Goal: Information Seeking & Learning: Learn about a topic

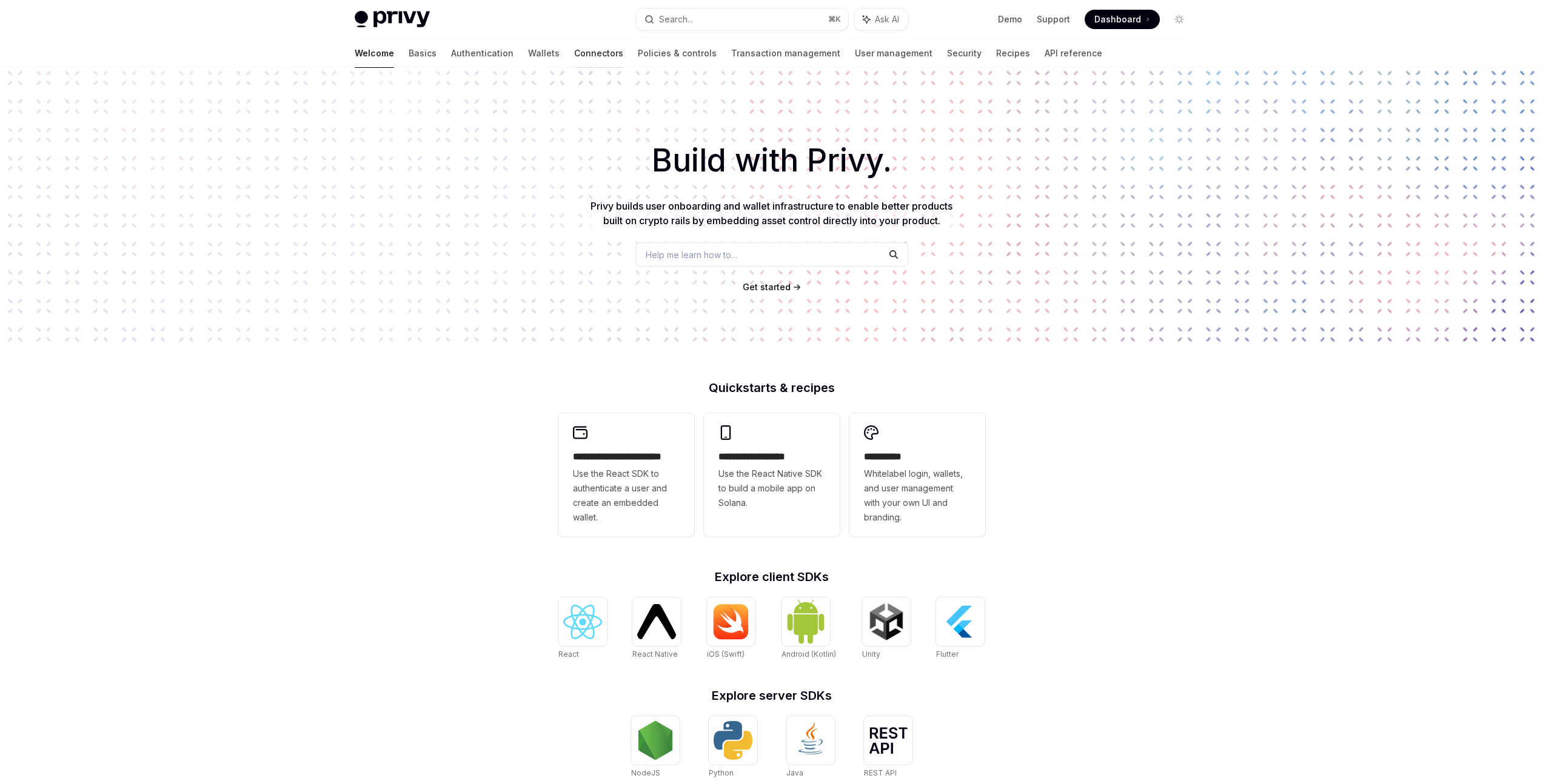
click at [574, 59] on link "Connectors" at bounding box center [599, 53] width 49 height 29
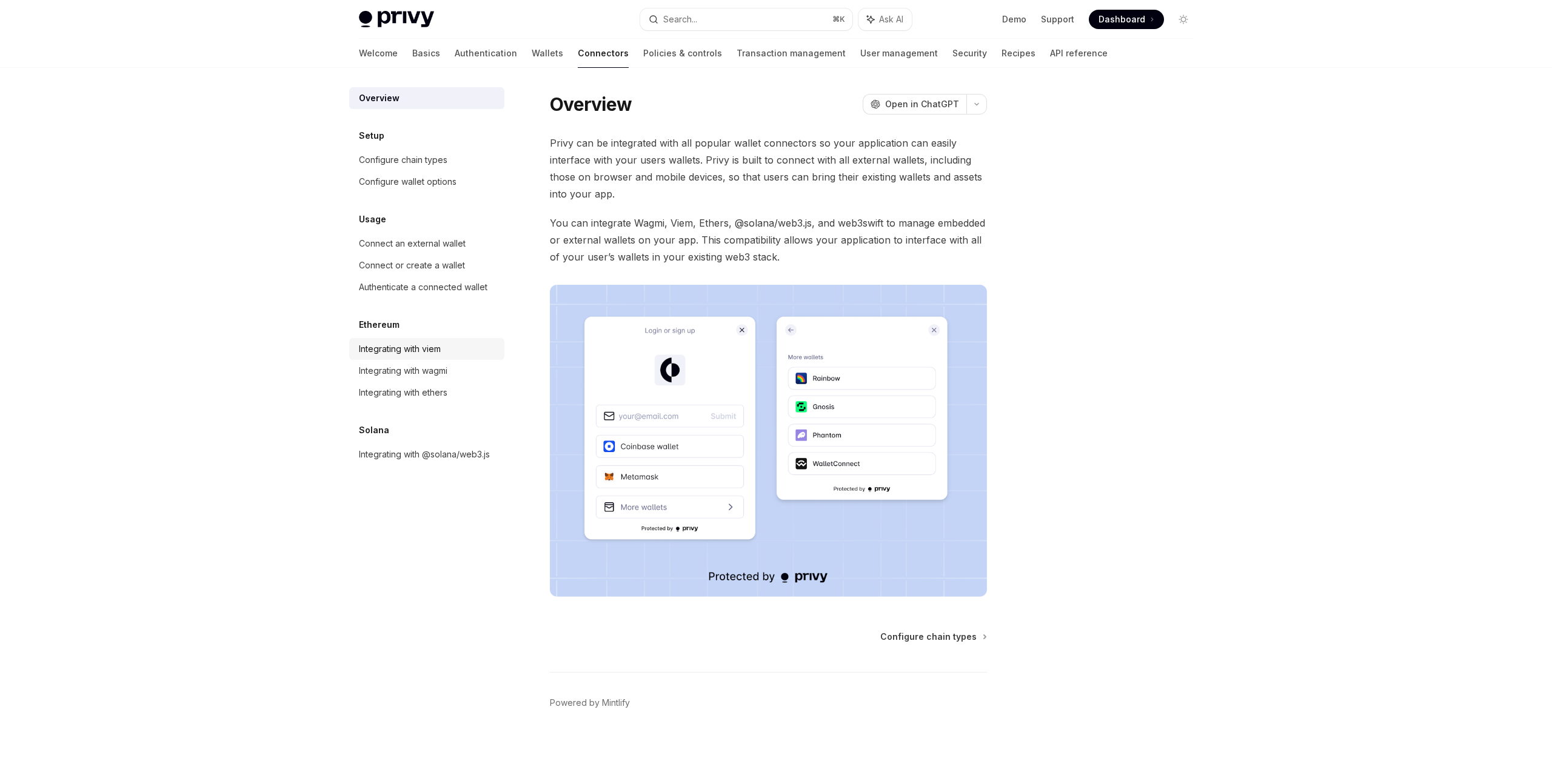
click at [411, 356] on link "Integrating with viem" at bounding box center [426, 349] width 155 height 22
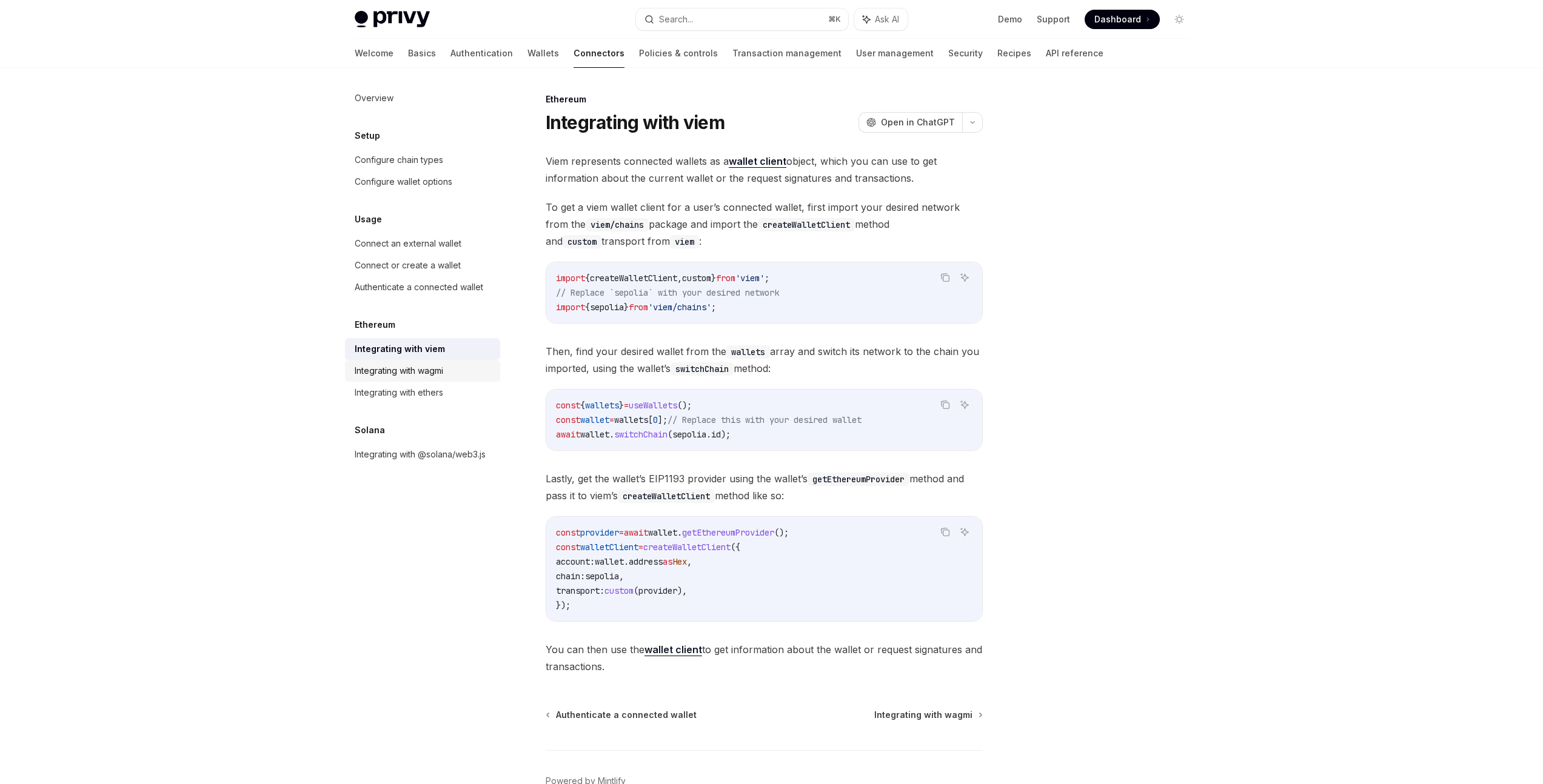
click at [411, 368] on div "Integrating with wagmi" at bounding box center [399, 371] width 89 height 14
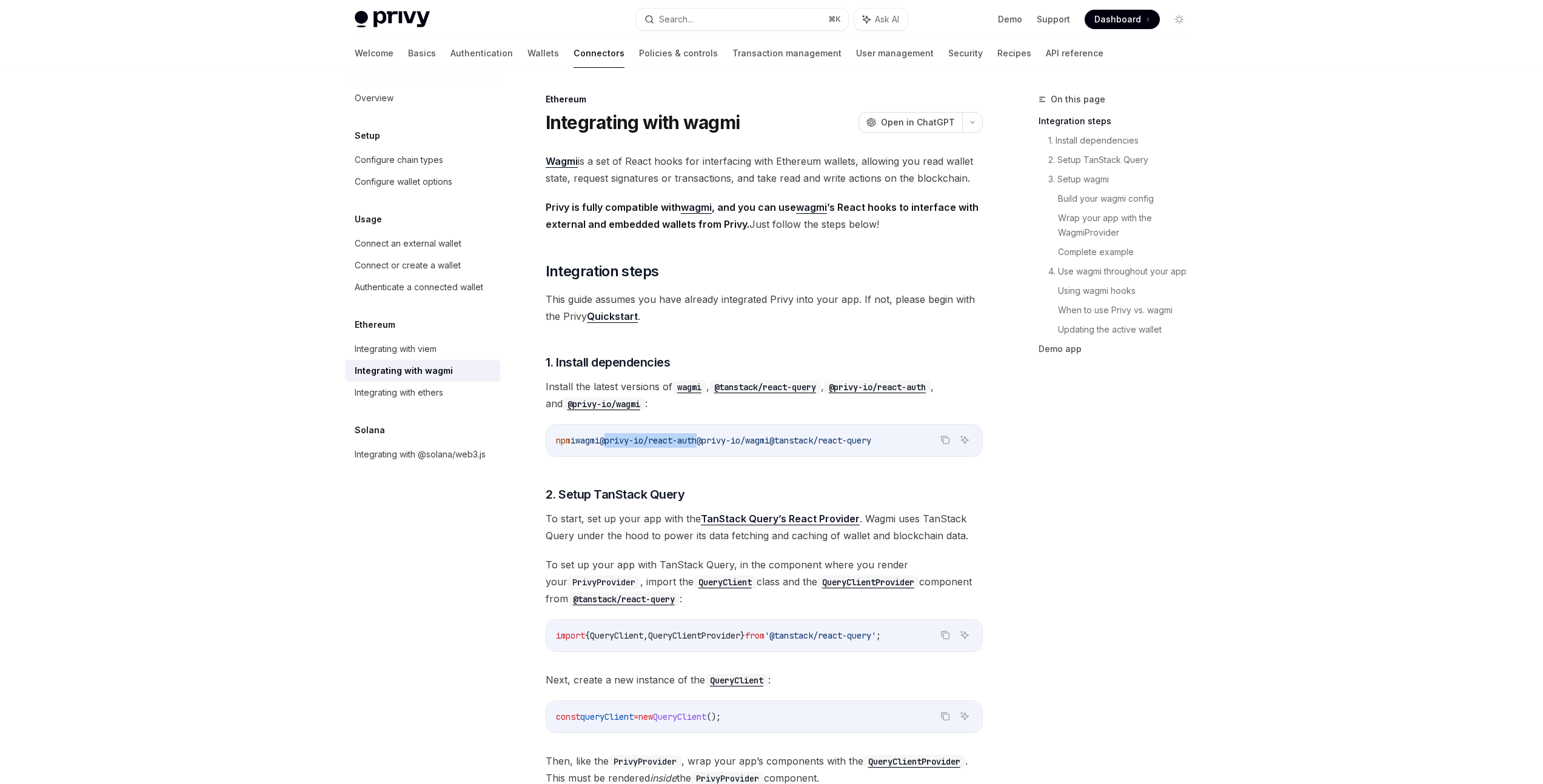
drag, startPoint x: 615, startPoint y: 443, endPoint x: 716, endPoint y: 443, distance: 101.0
click at [696, 443] on span "@privy-io/react-auth" at bounding box center [648, 440] width 97 height 11
drag, startPoint x: 747, startPoint y: 443, endPoint x: 809, endPoint y: 443, distance: 62.0
click at [809, 443] on span "npm i wagmi @privy-io/react-auth @privy-io/wagmi @tanstack/react-query" at bounding box center [713, 440] width 315 height 11
drag, startPoint x: 817, startPoint y: 443, endPoint x: 907, endPoint y: 443, distance: 90.0
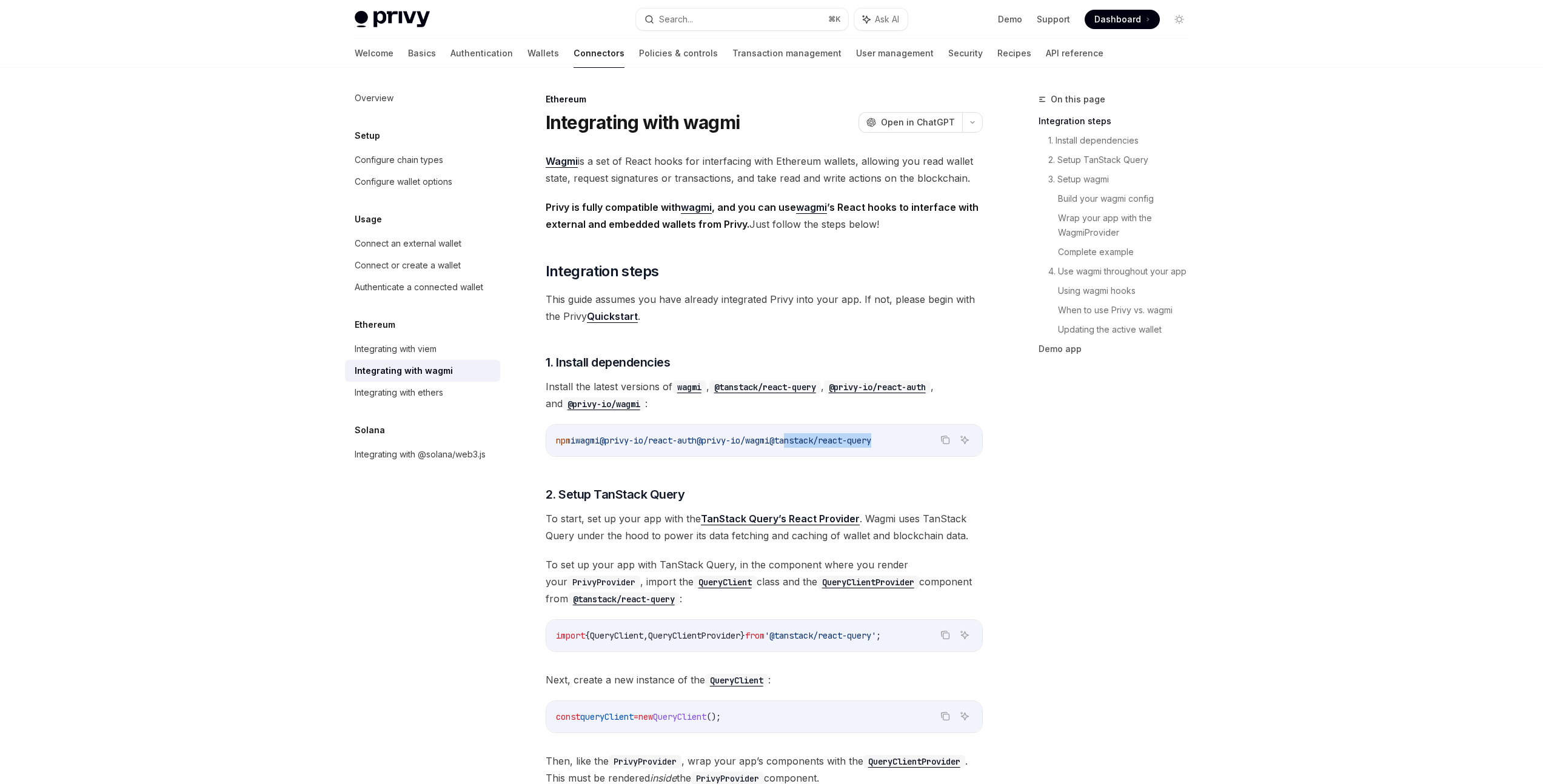
click at [872, 443] on span "@tanstack/react-query" at bounding box center [820, 440] width 102 height 11
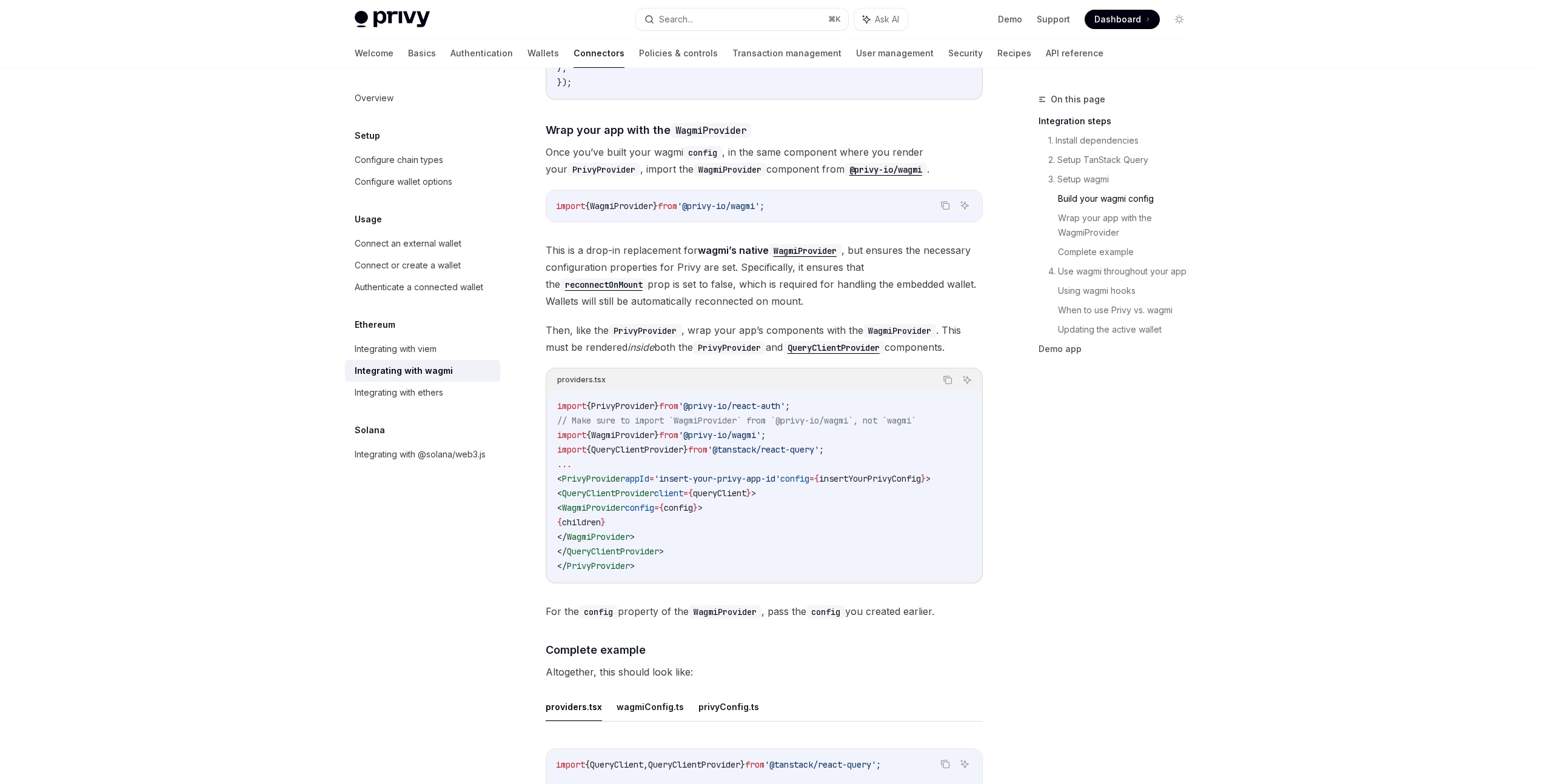
scroll to position [1614, 0]
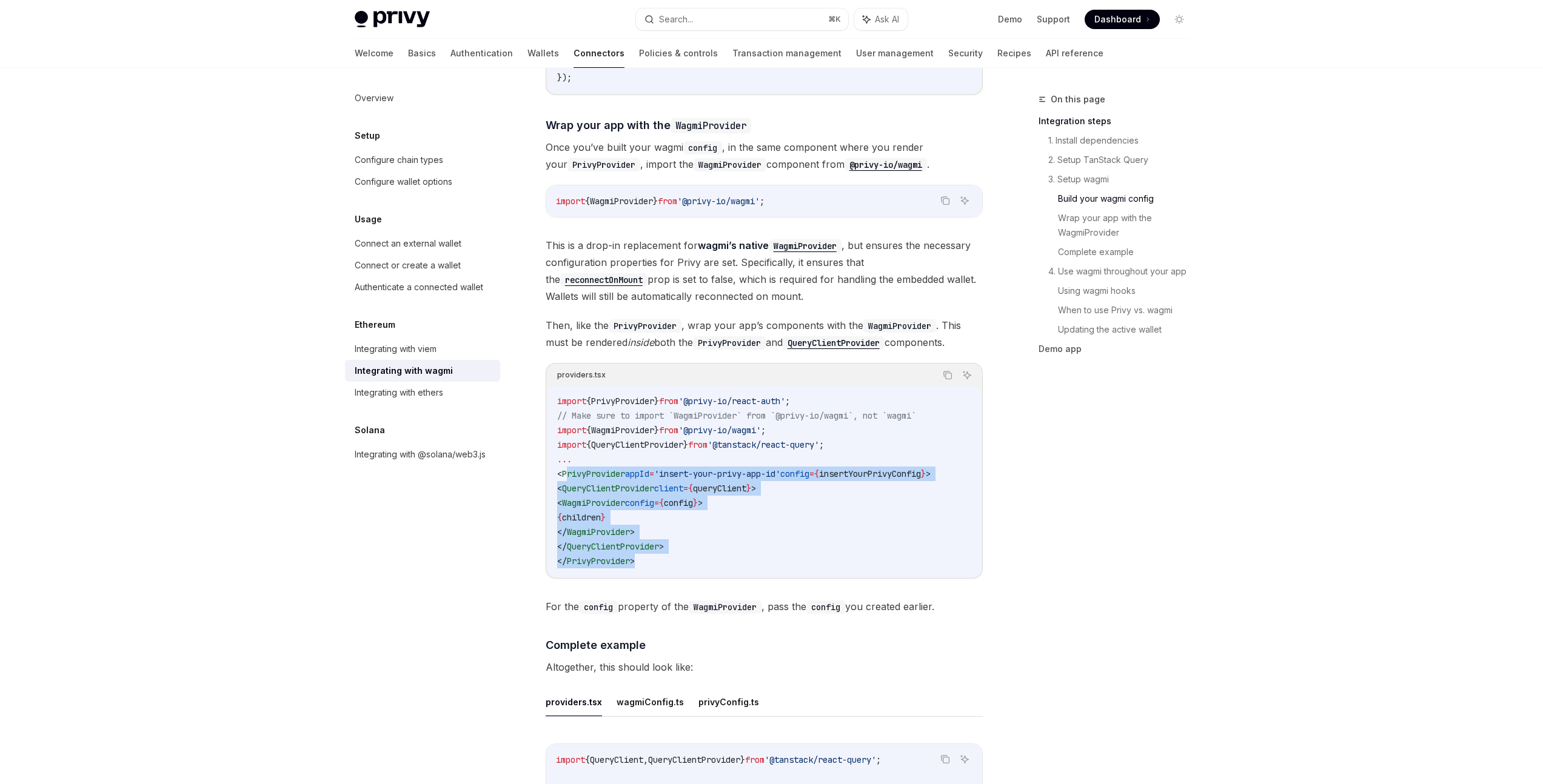
drag, startPoint x: 569, startPoint y: 466, endPoint x: 686, endPoint y: 533, distance: 134.8
click at [671, 547] on code "import { PrivyProvider } from '@privy-io/react-auth' ; // Make sure to import `…" at bounding box center [764, 481] width 414 height 174
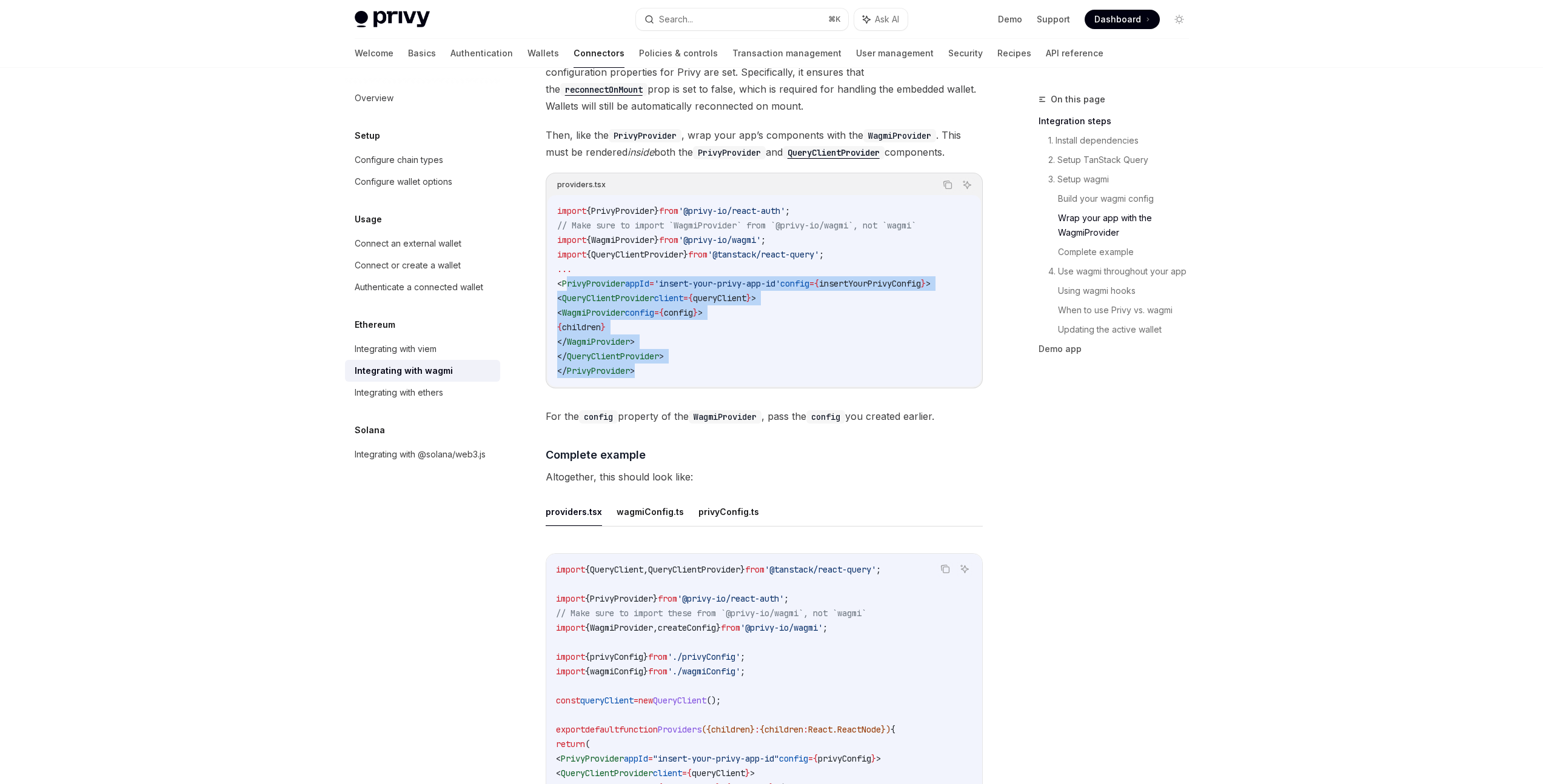
scroll to position [2024, 0]
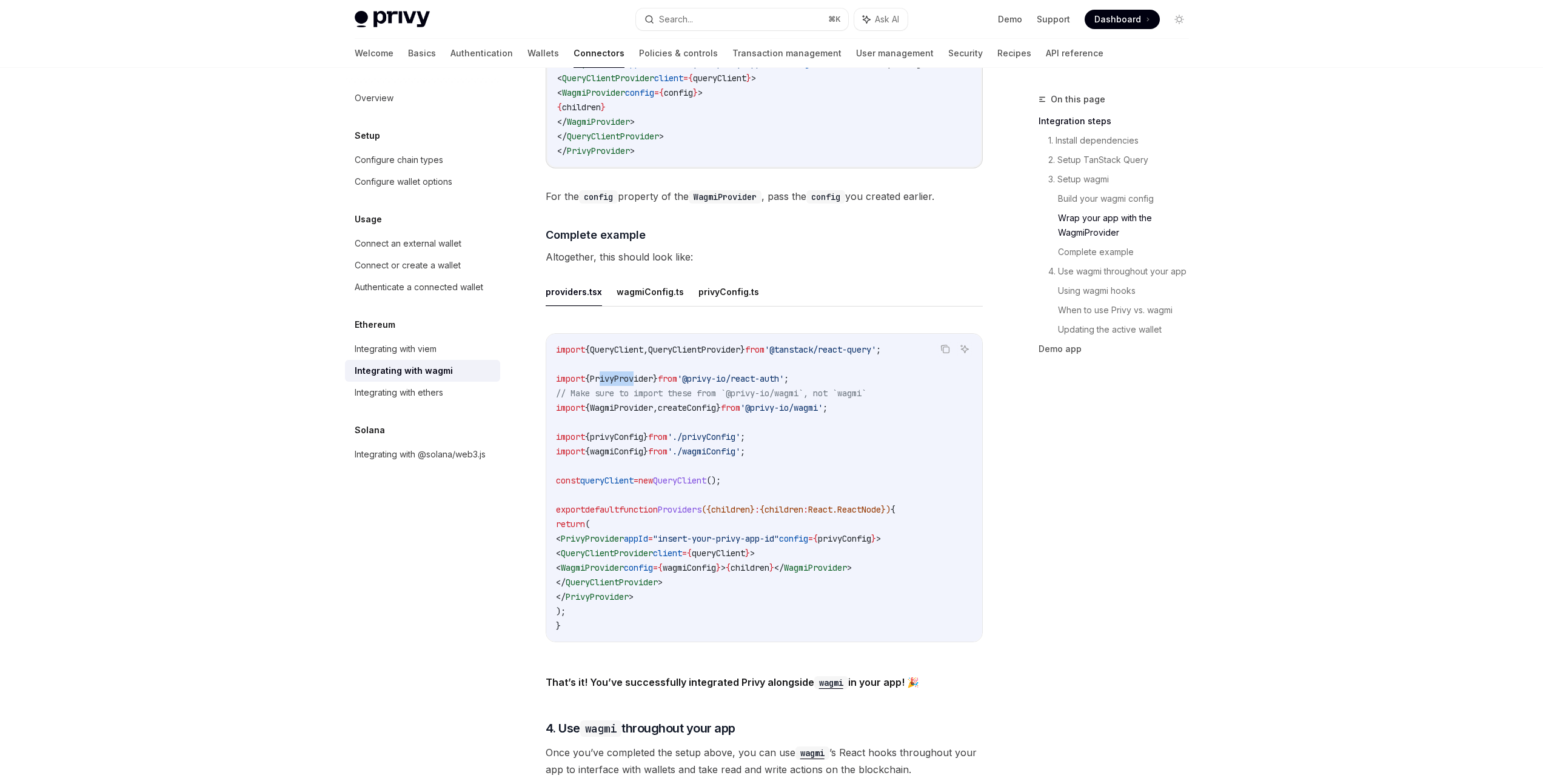
drag, startPoint x: 607, startPoint y: 371, endPoint x: 659, endPoint y: 371, distance: 52.0
click at [644, 373] on span "PrivyProvider" at bounding box center [621, 378] width 63 height 11
drag, startPoint x: 670, startPoint y: 372, endPoint x: 805, endPoint y: 375, distance: 135.0
click at [789, 375] on span "import { PrivyProvider } from '@privy-io/react-auth' ;" at bounding box center [672, 378] width 233 height 11
drag, startPoint x: 583, startPoint y: 426, endPoint x: 671, endPoint y: 429, distance: 88.1
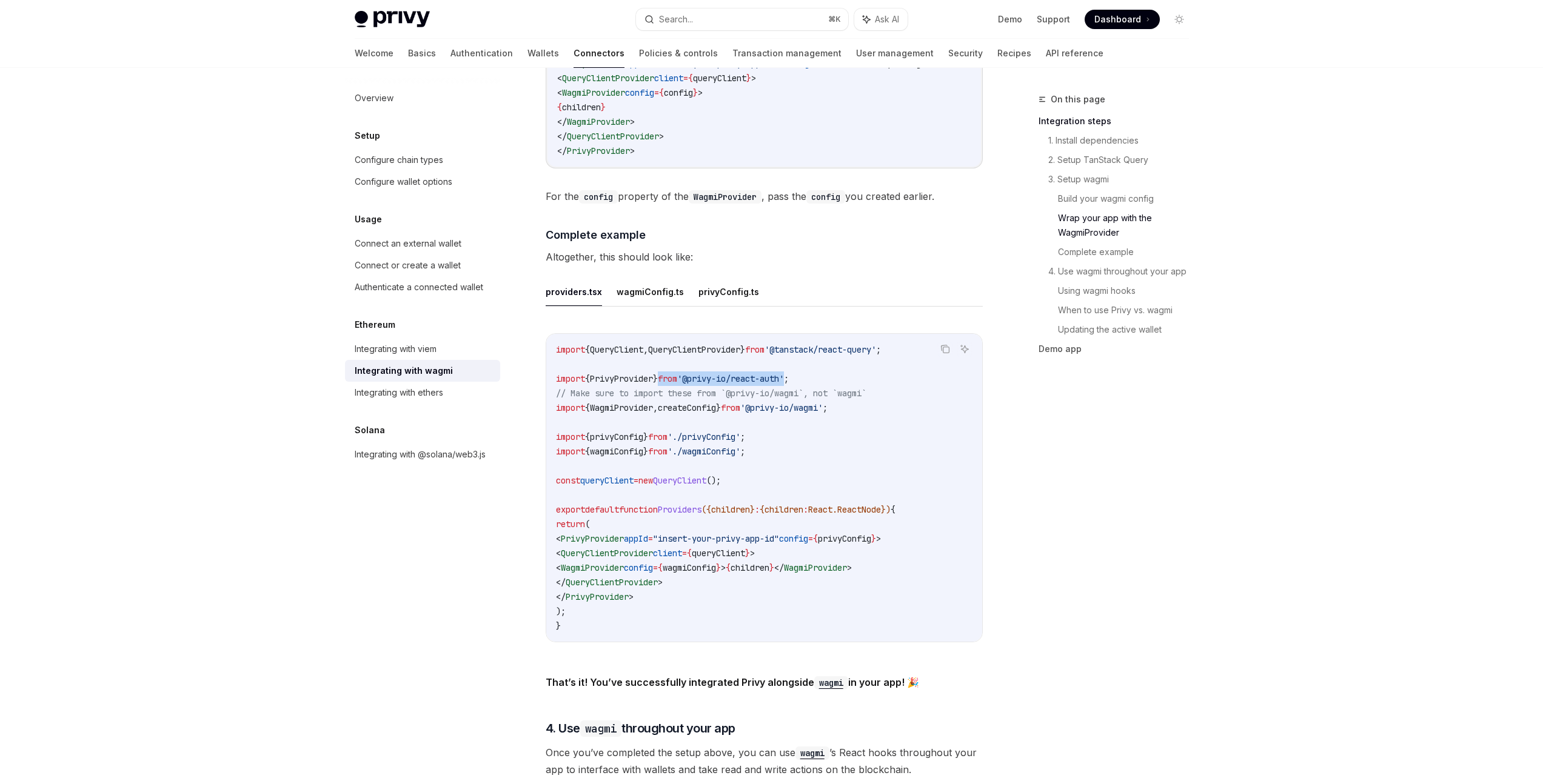
click at [663, 431] on span "import { privyConfig } from './privyConfig' ;" at bounding box center [650, 436] width 189 height 11
drag, startPoint x: 735, startPoint y: 431, endPoint x: 759, endPoint y: 433, distance: 24.1
click at [740, 433] on span "'./privyConfig'" at bounding box center [704, 436] width 73 height 11
drag, startPoint x: 578, startPoint y: 446, endPoint x: 647, endPoint y: 447, distance: 69.0
click at [618, 447] on span "import { wagmiConfig } from './wagmiConfig' ;" at bounding box center [650, 451] width 189 height 11
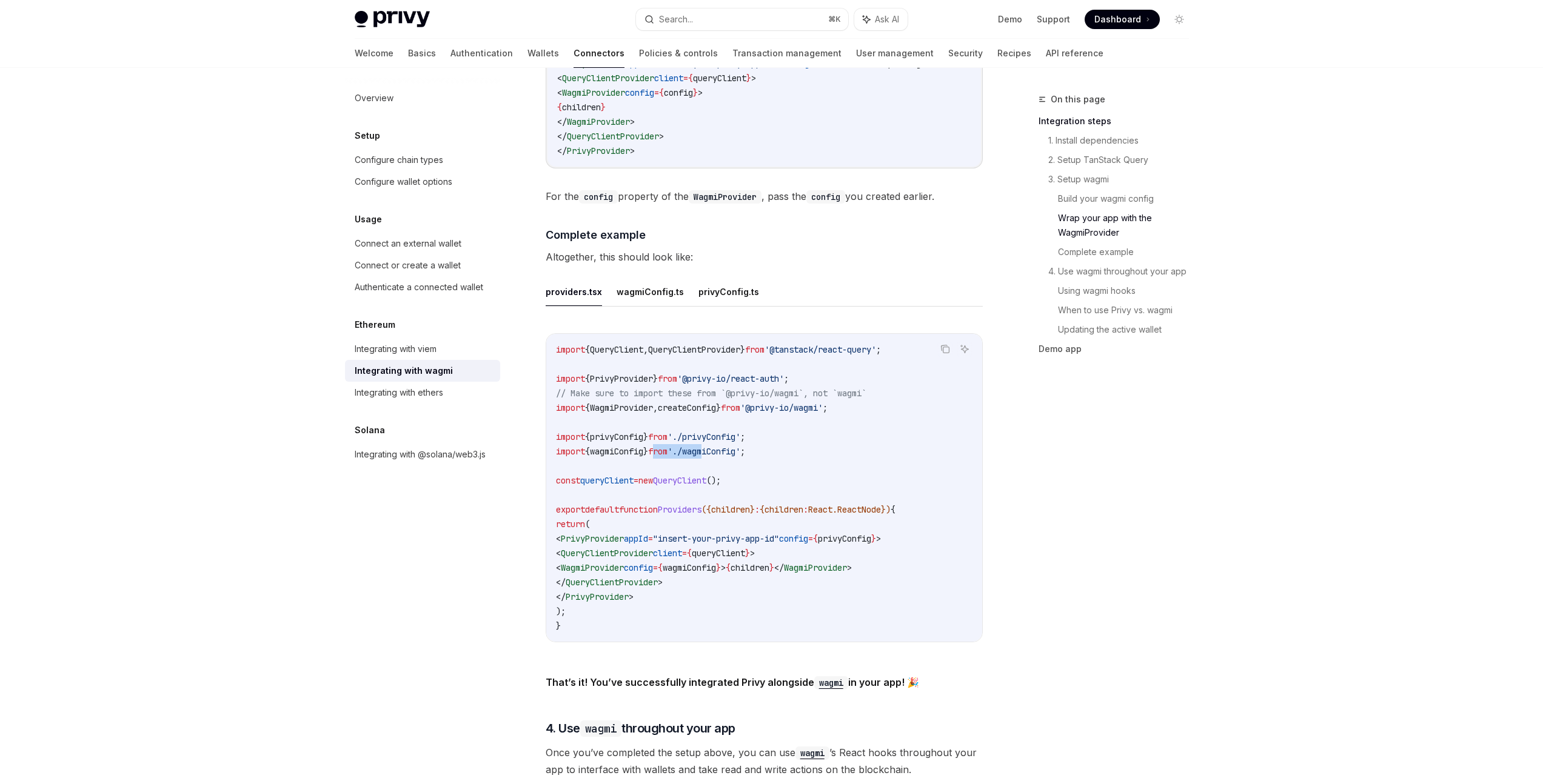
drag, startPoint x: 714, startPoint y: 447, endPoint x: 724, endPoint y: 458, distance: 14.9
click at [727, 448] on span "import { wagmiConfig } from './wagmiConfig' ;" at bounding box center [650, 451] width 189 height 11
drag, startPoint x: 667, startPoint y: 473, endPoint x: 732, endPoint y: 475, distance: 65.0
click at [721, 475] on span "const queryClient = new QueryClient ();" at bounding box center [638, 480] width 165 height 11
drag, startPoint x: 614, startPoint y: 478, endPoint x: 654, endPoint y: 480, distance: 40.0
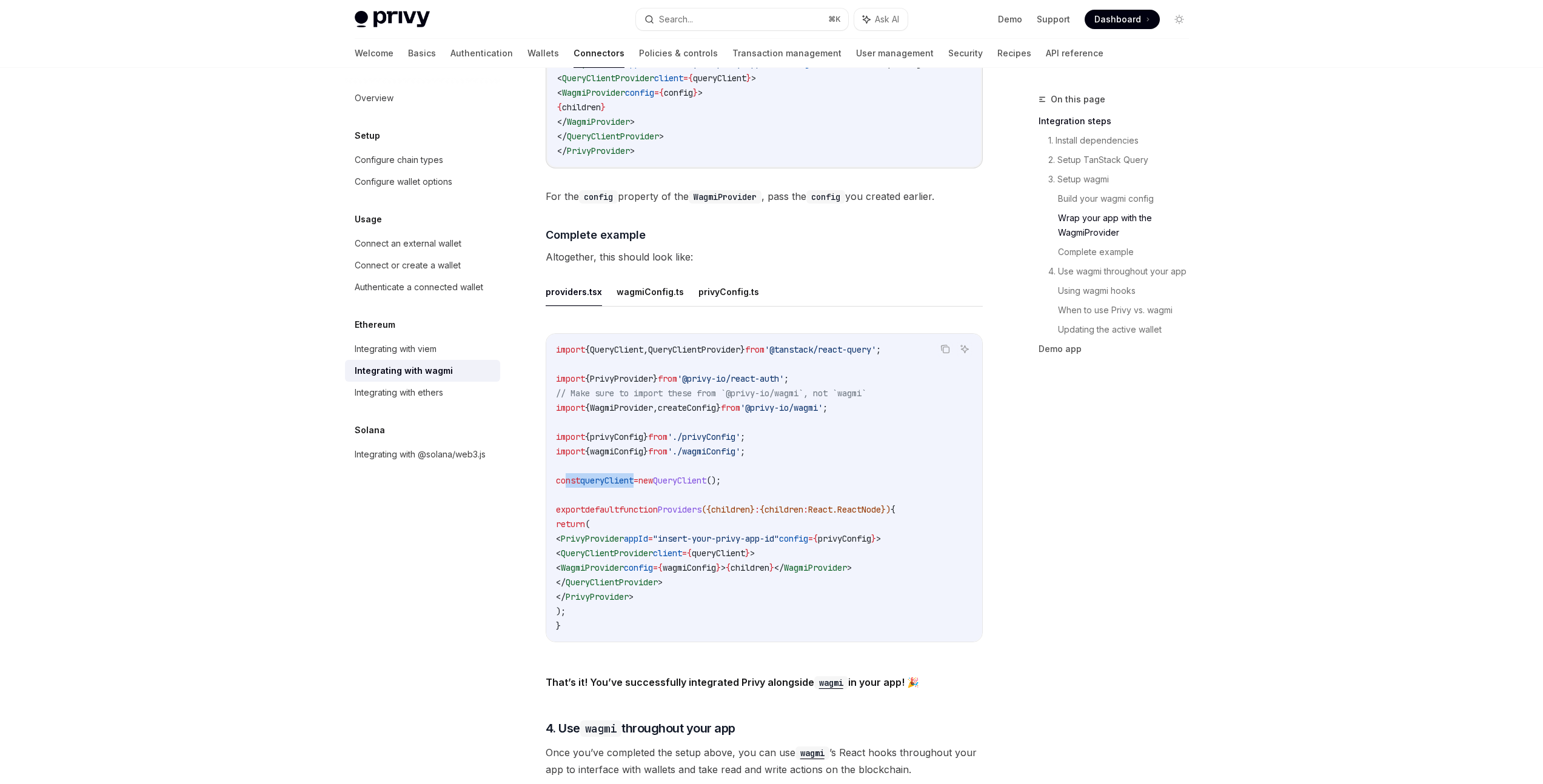
click at [641, 478] on code "import { QueryClient , QueryClientProvider } from '@tanstack/react-query' ; imp…" at bounding box center [764, 488] width 416 height 291
click at [706, 475] on span "QueryClient" at bounding box center [679, 480] width 54 height 11
drag, startPoint x: 584, startPoint y: 510, endPoint x: 764, endPoint y: 599, distance: 200.8
click at [764, 602] on code "import { QueryClient , QueryClientProvider } from '@tanstack/react-query' ; imp…" at bounding box center [764, 488] width 416 height 291
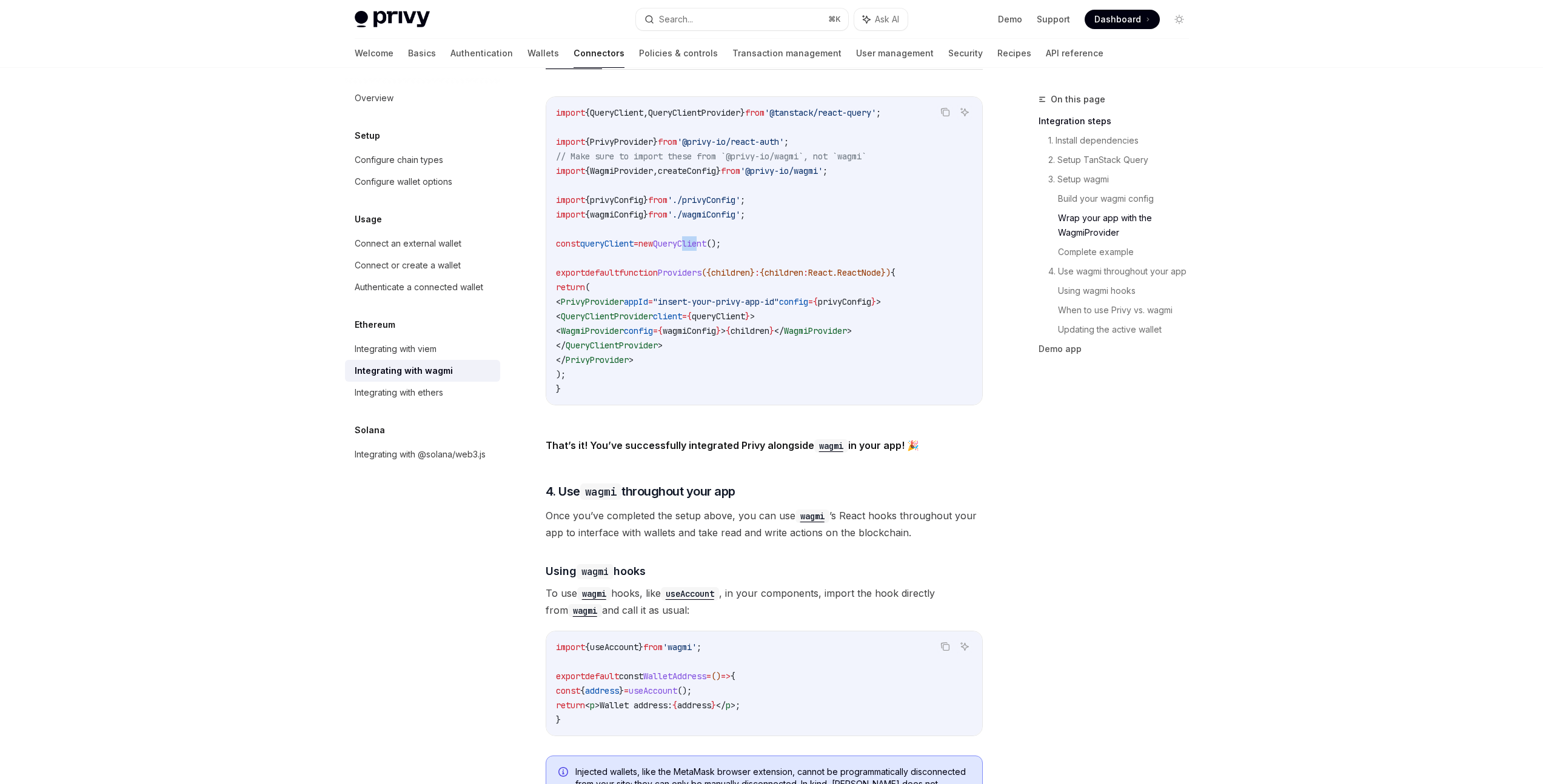
scroll to position [2276, 0]
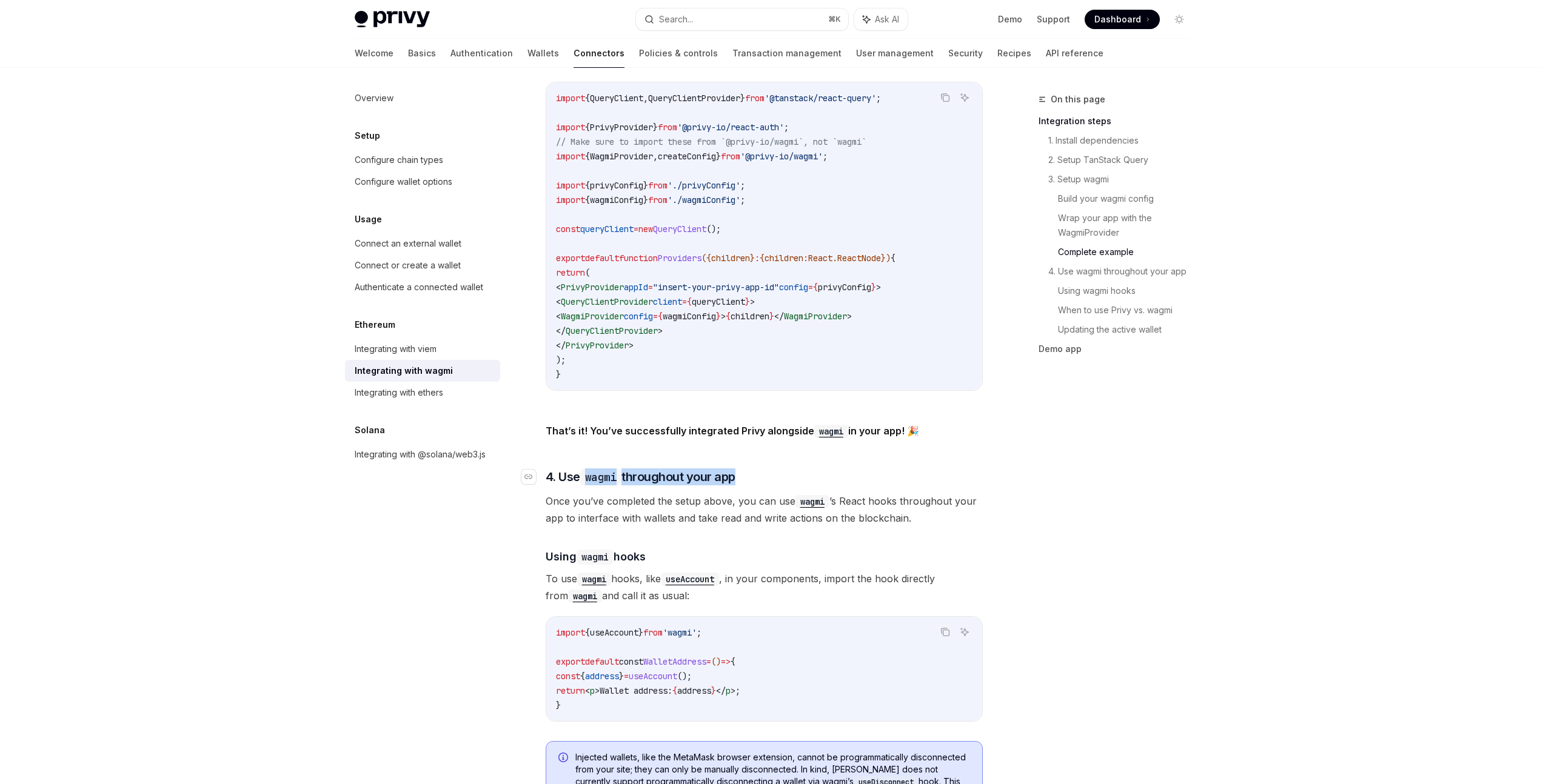
drag, startPoint x: 591, startPoint y: 471, endPoint x: 736, endPoint y: 471, distance: 145.0
click at [735, 471] on span "4. Use wagmi throughout your app" at bounding box center [641, 477] width 190 height 17
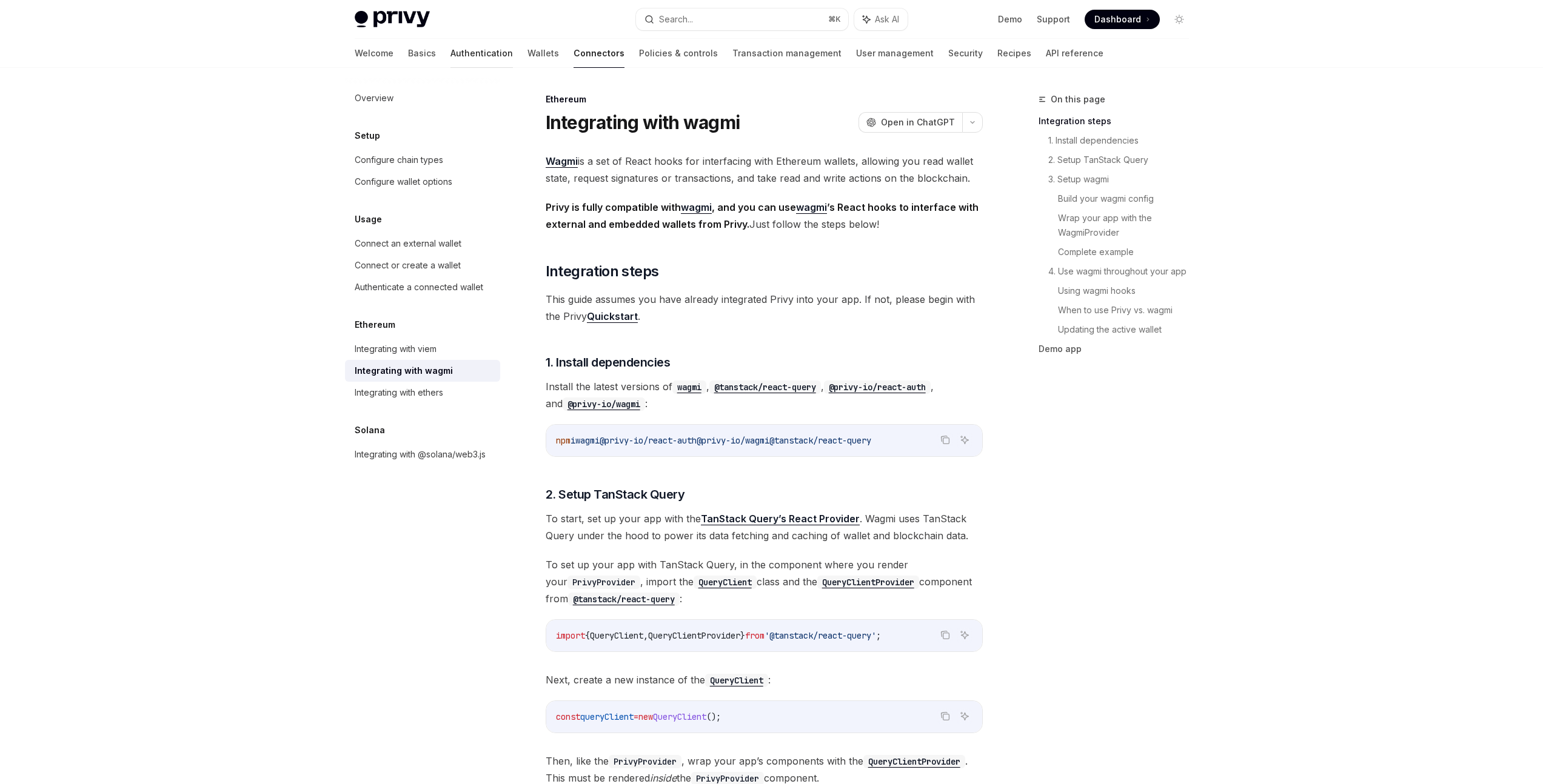
click at [451, 54] on link "Authentication" at bounding box center [481, 53] width 62 height 29
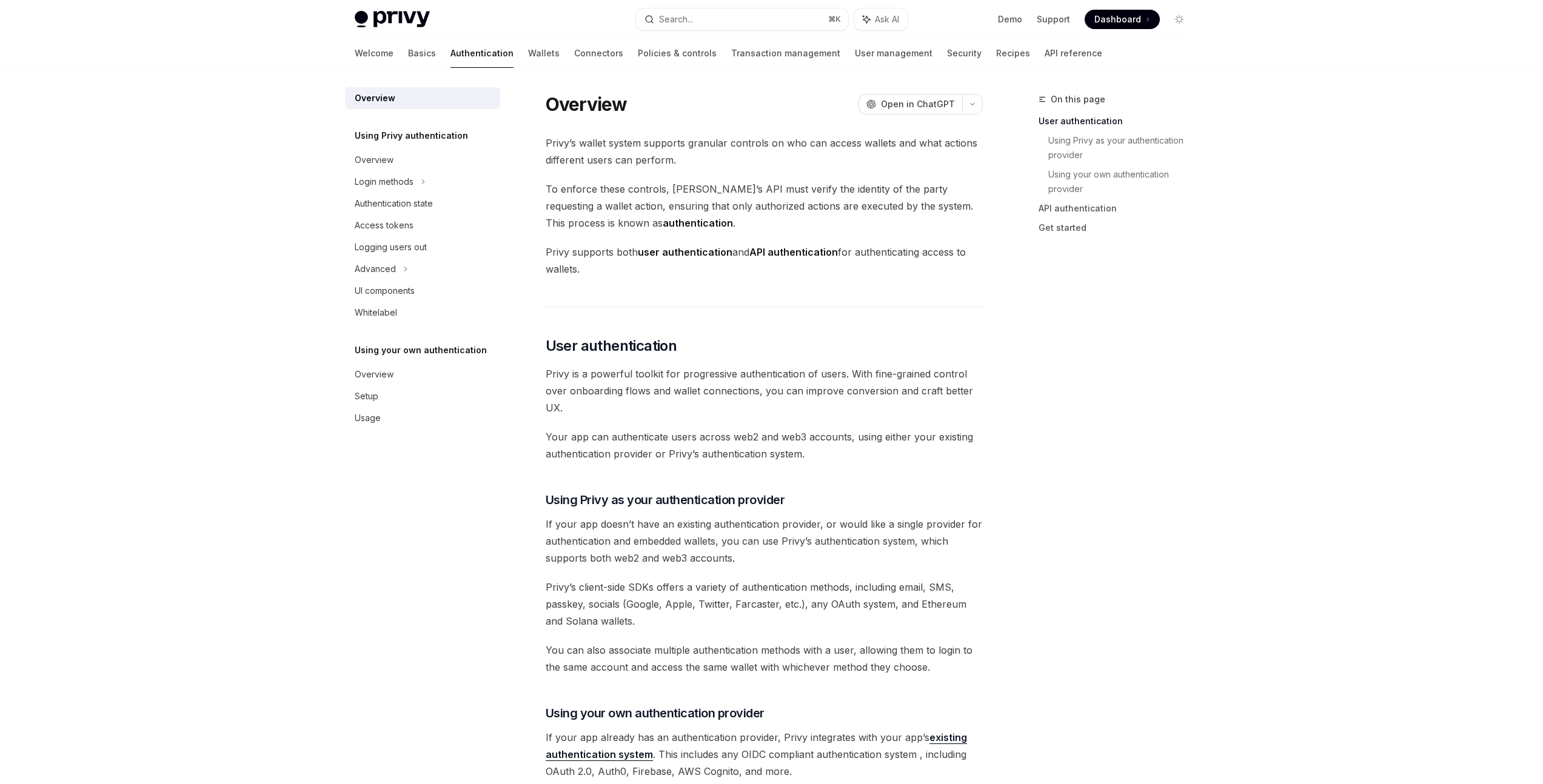
drag, startPoint x: 567, startPoint y: 145, endPoint x: 794, endPoint y: 155, distance: 227.2
click at [794, 155] on span "Privy’s wallet system supports granular controls on who can access wallets and …" at bounding box center [764, 151] width 437 height 34
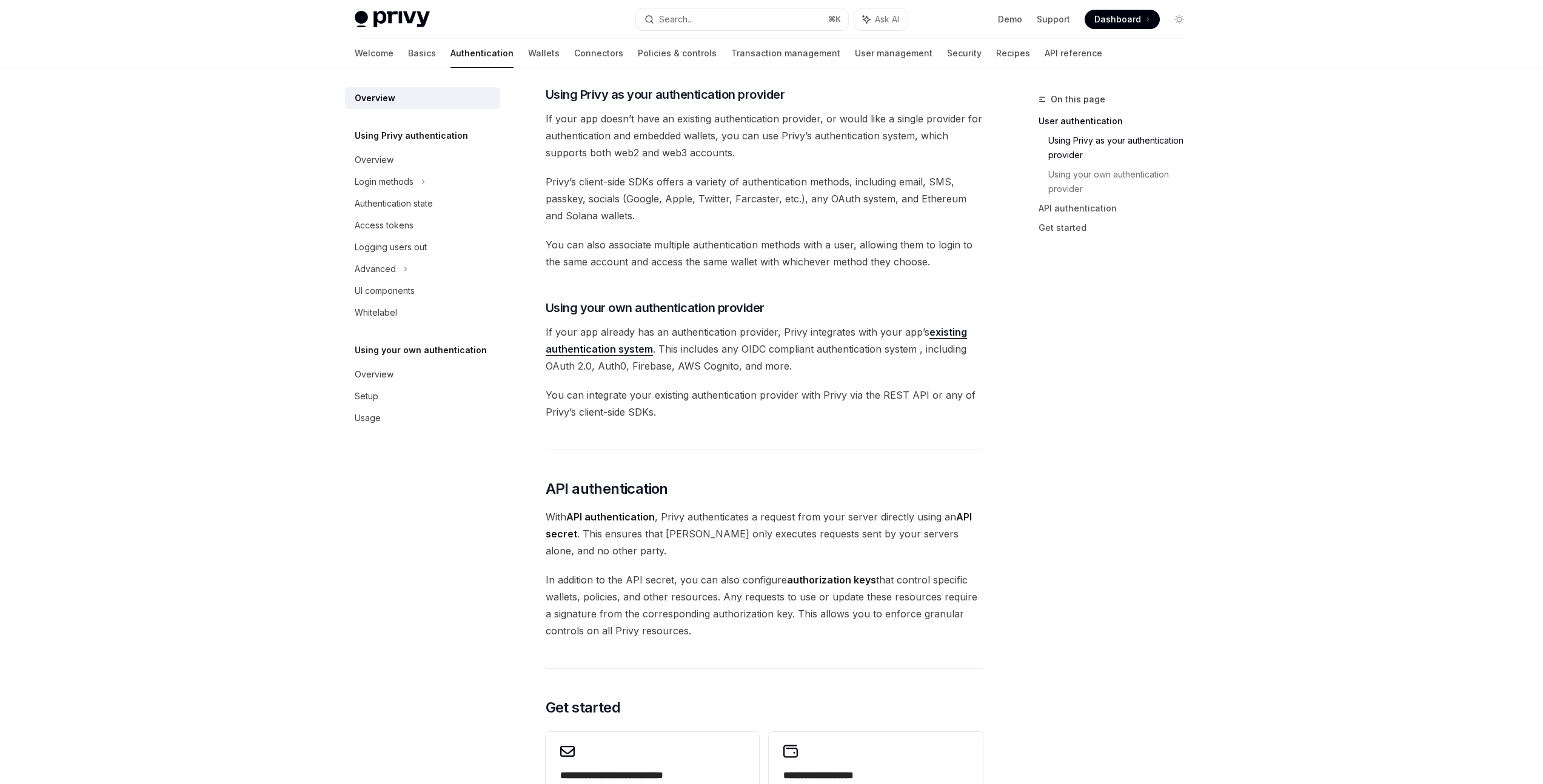
scroll to position [484, 0]
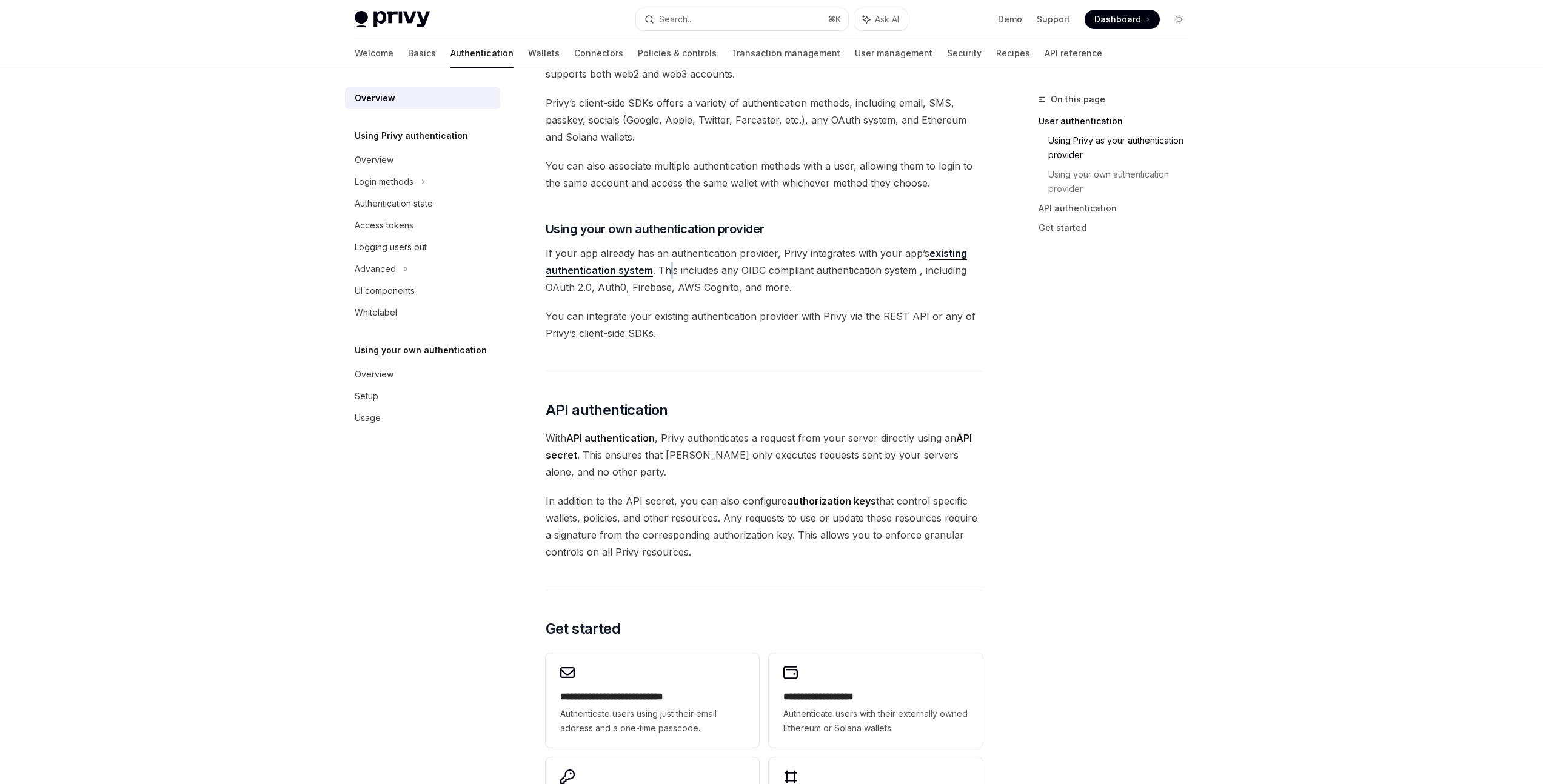
click at [671, 273] on span "If your app already has an authentication provider, Privy integrates with your …" at bounding box center [764, 270] width 437 height 51
drag, startPoint x: 559, startPoint y: 254, endPoint x: 741, endPoint y: 253, distance: 182.0
click at [741, 253] on span "If your app already has an authentication provider, Privy integrates with your …" at bounding box center [764, 270] width 437 height 51
drag, startPoint x: 779, startPoint y: 253, endPoint x: 839, endPoint y: 253, distance: 60.0
click at [839, 253] on span "If your app already has an authentication provider, Privy integrates with your …" at bounding box center [764, 270] width 437 height 51
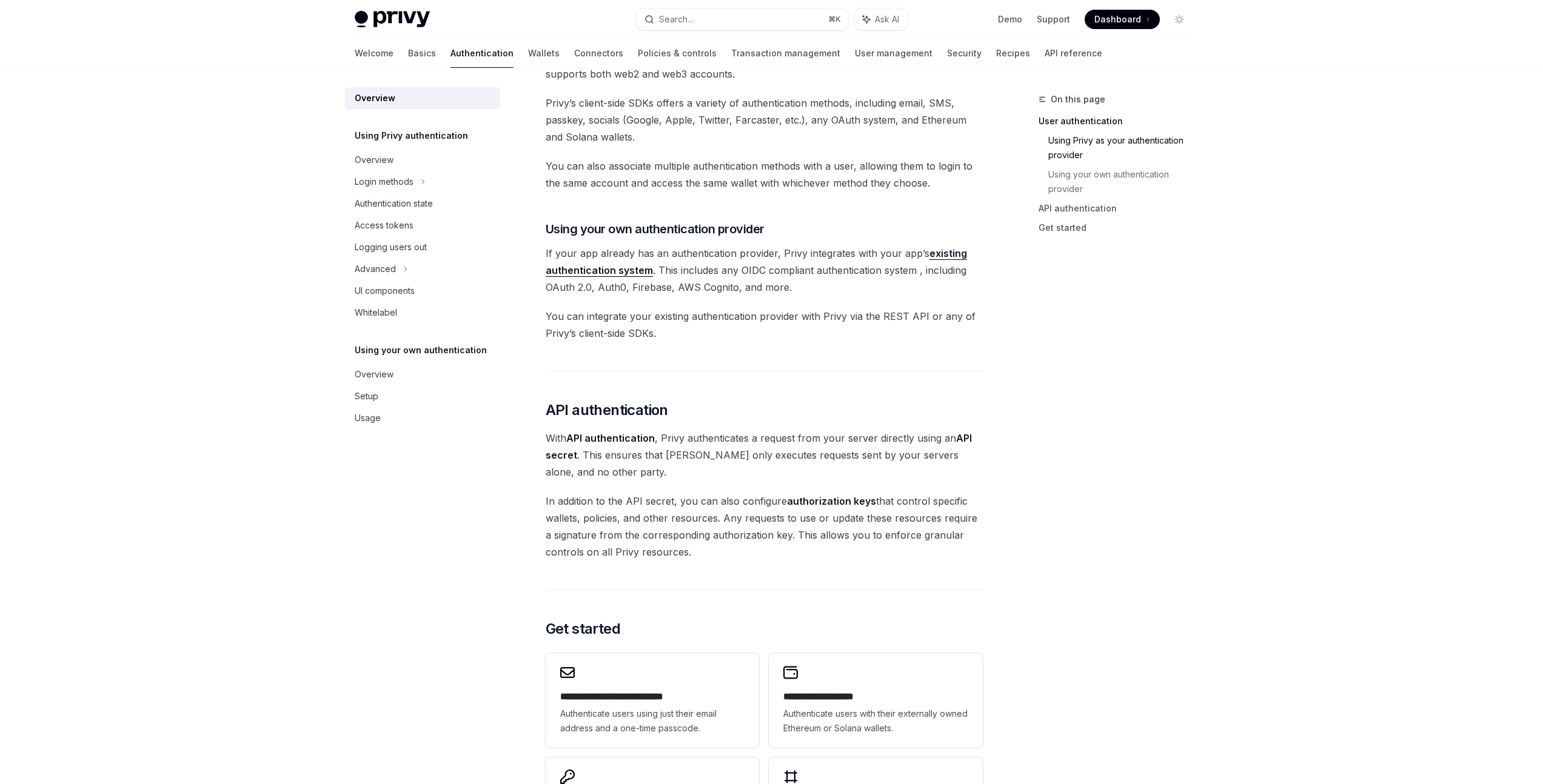
drag, startPoint x: 853, startPoint y: 253, endPoint x: 938, endPoint y: 254, distance: 85.0
click at [938, 254] on span "If your app already has an authentication provider, Privy integrates with your …" at bounding box center [764, 270] width 437 height 51
drag, startPoint x: 693, startPoint y: 269, endPoint x: 763, endPoint y: 274, distance: 70.2
click at [763, 274] on span "If your app already has an authentication provider, Privy integrates with your …" at bounding box center [764, 270] width 437 height 51
drag, startPoint x: 578, startPoint y: 317, endPoint x: 976, endPoint y: 318, distance: 398.0
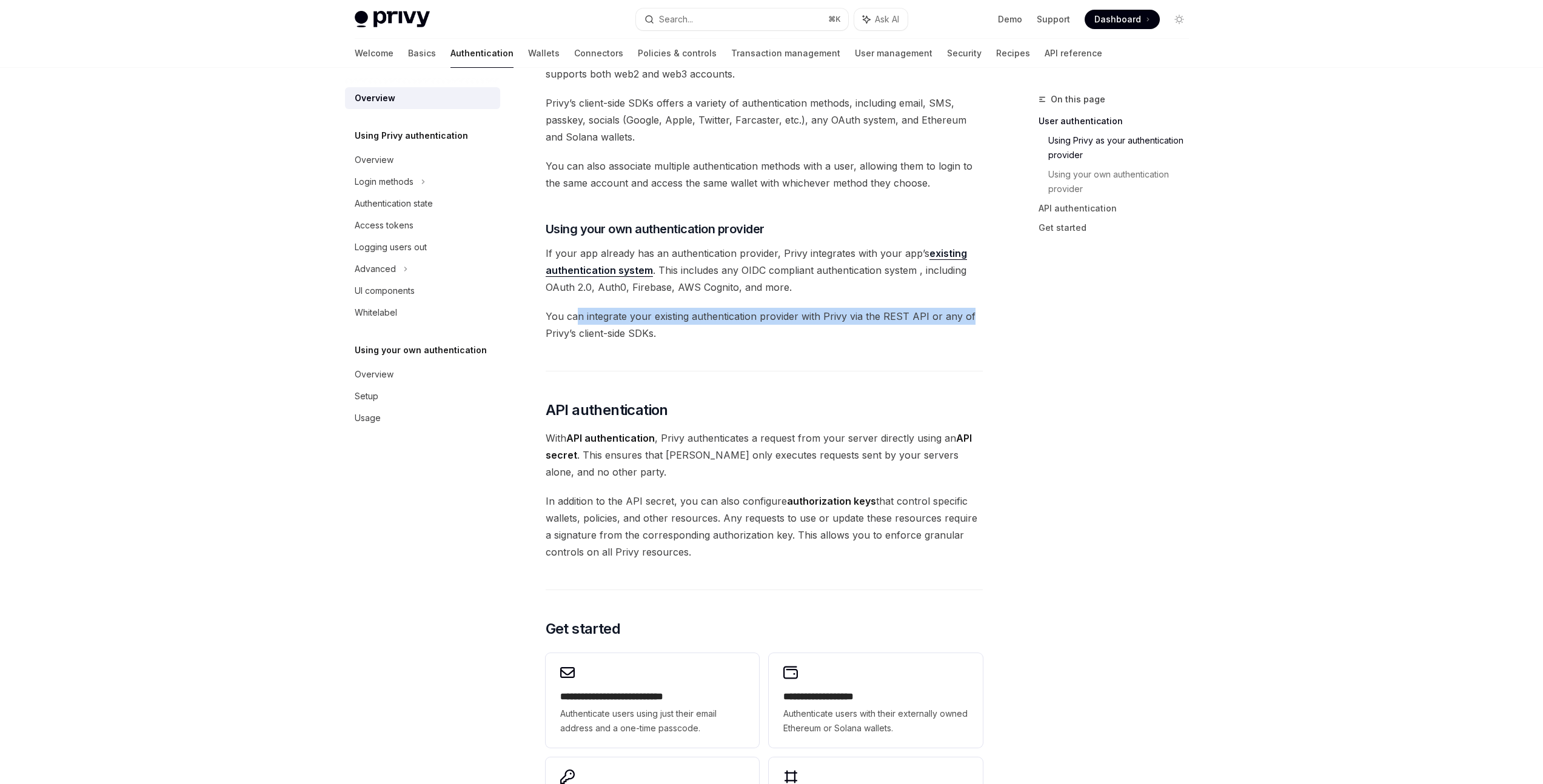
click at [976, 318] on span "You can integrate your existing authentication provider with Privy via the REST…" at bounding box center [764, 325] width 437 height 34
click at [769, 314] on span "You can integrate your existing authentication provider with Privy via the REST…" at bounding box center [764, 325] width 437 height 34
drag, startPoint x: 665, startPoint y: 313, endPoint x: 960, endPoint y: 318, distance: 295.0
click at [960, 318] on span "You can integrate your existing authentication provider with Privy via the REST…" at bounding box center [764, 325] width 437 height 34
drag, startPoint x: 564, startPoint y: 316, endPoint x: 720, endPoint y: 315, distance: 156.0
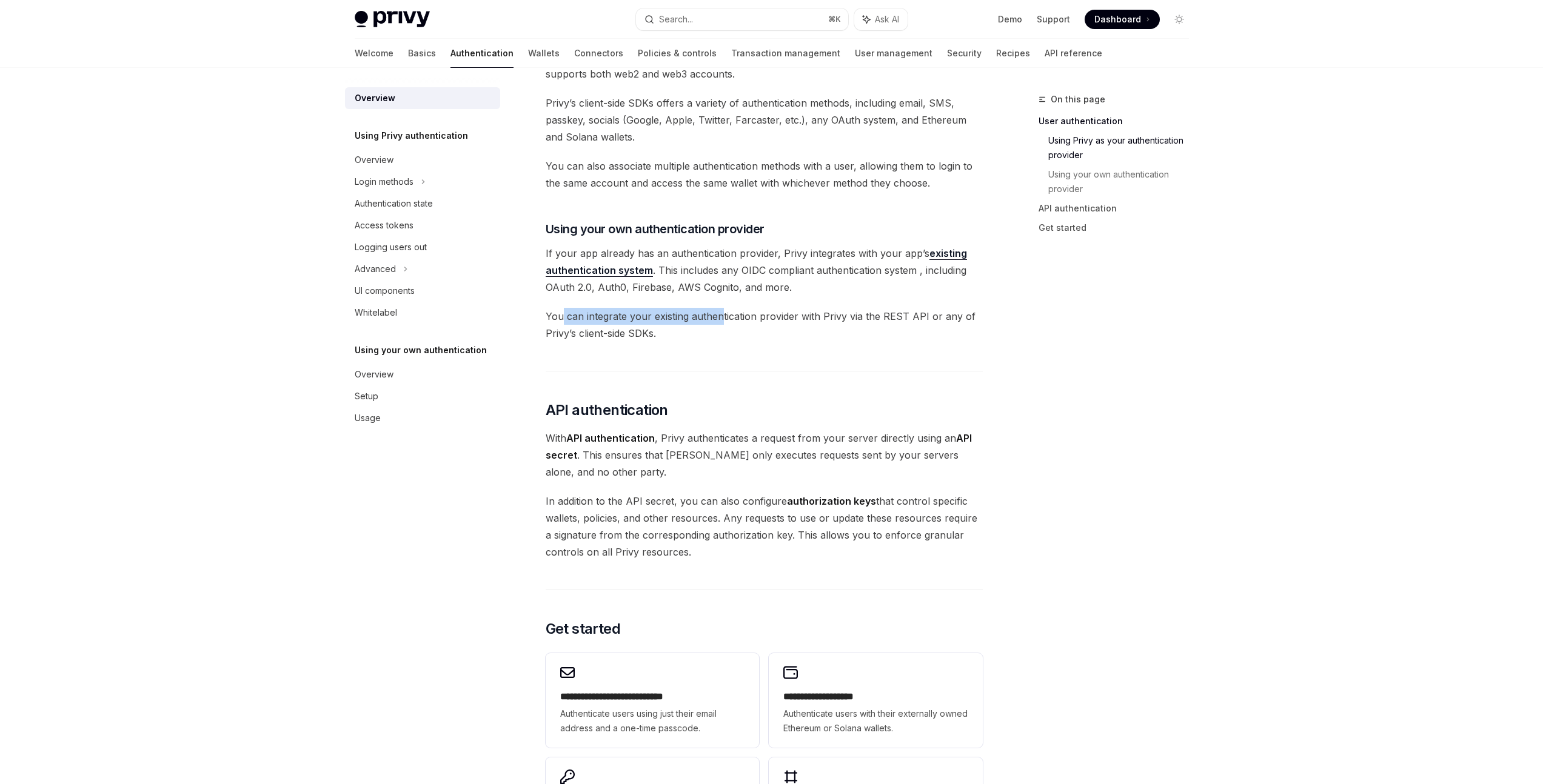
click at [720, 315] on span "You can integrate your existing authentication provider with Privy via the REST…" at bounding box center [764, 325] width 437 height 34
drag, startPoint x: 564, startPoint y: 336, endPoint x: 612, endPoint y: 337, distance: 48.0
click at [605, 336] on span "You can integrate your existing authentication provider with Privy via the REST…" at bounding box center [764, 325] width 437 height 34
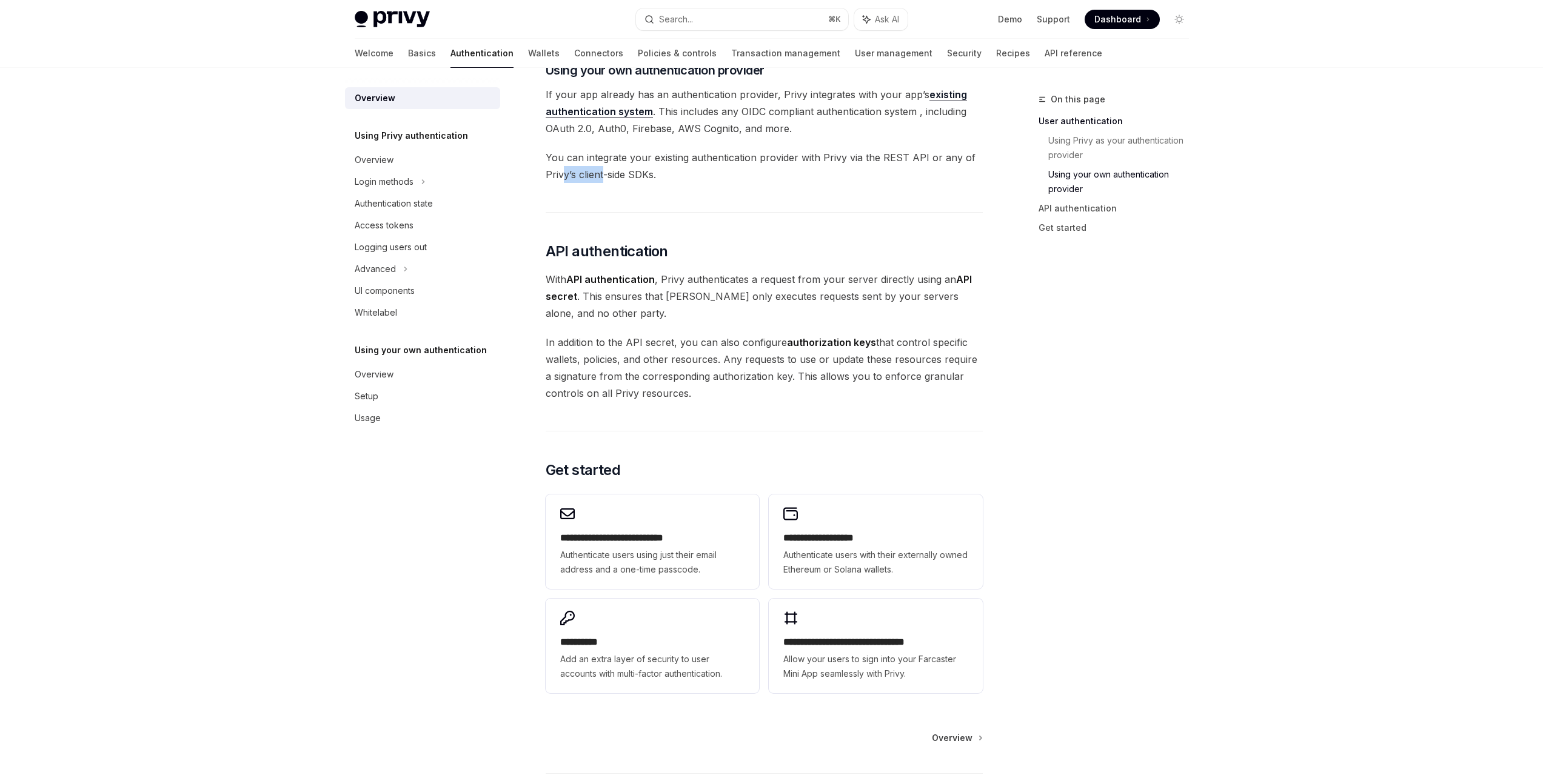
scroll to position [689, 0]
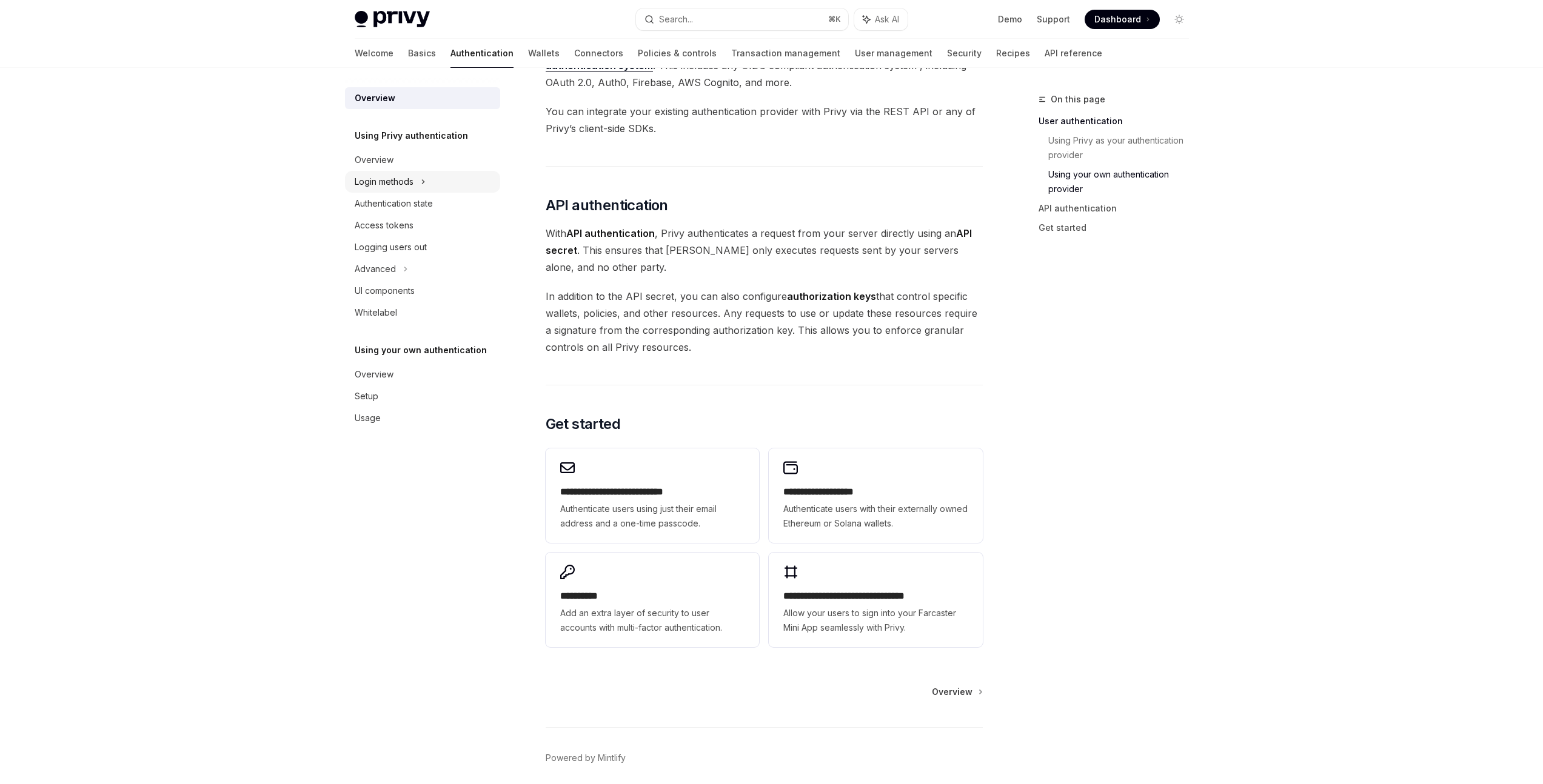
click at [424, 182] on icon at bounding box center [423, 181] width 5 height 14
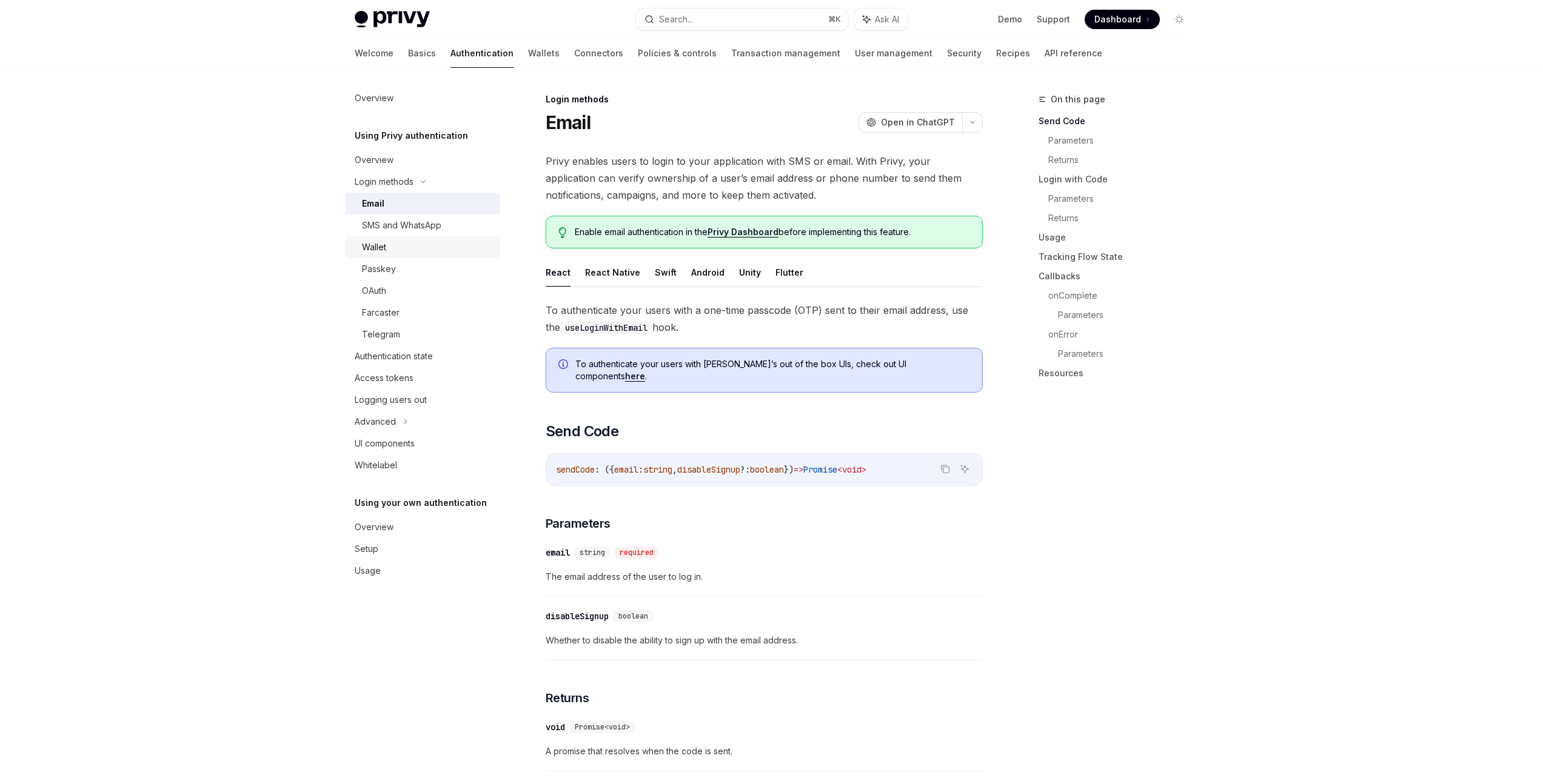
click at [396, 246] on div "Wallet" at bounding box center [427, 247] width 131 height 14
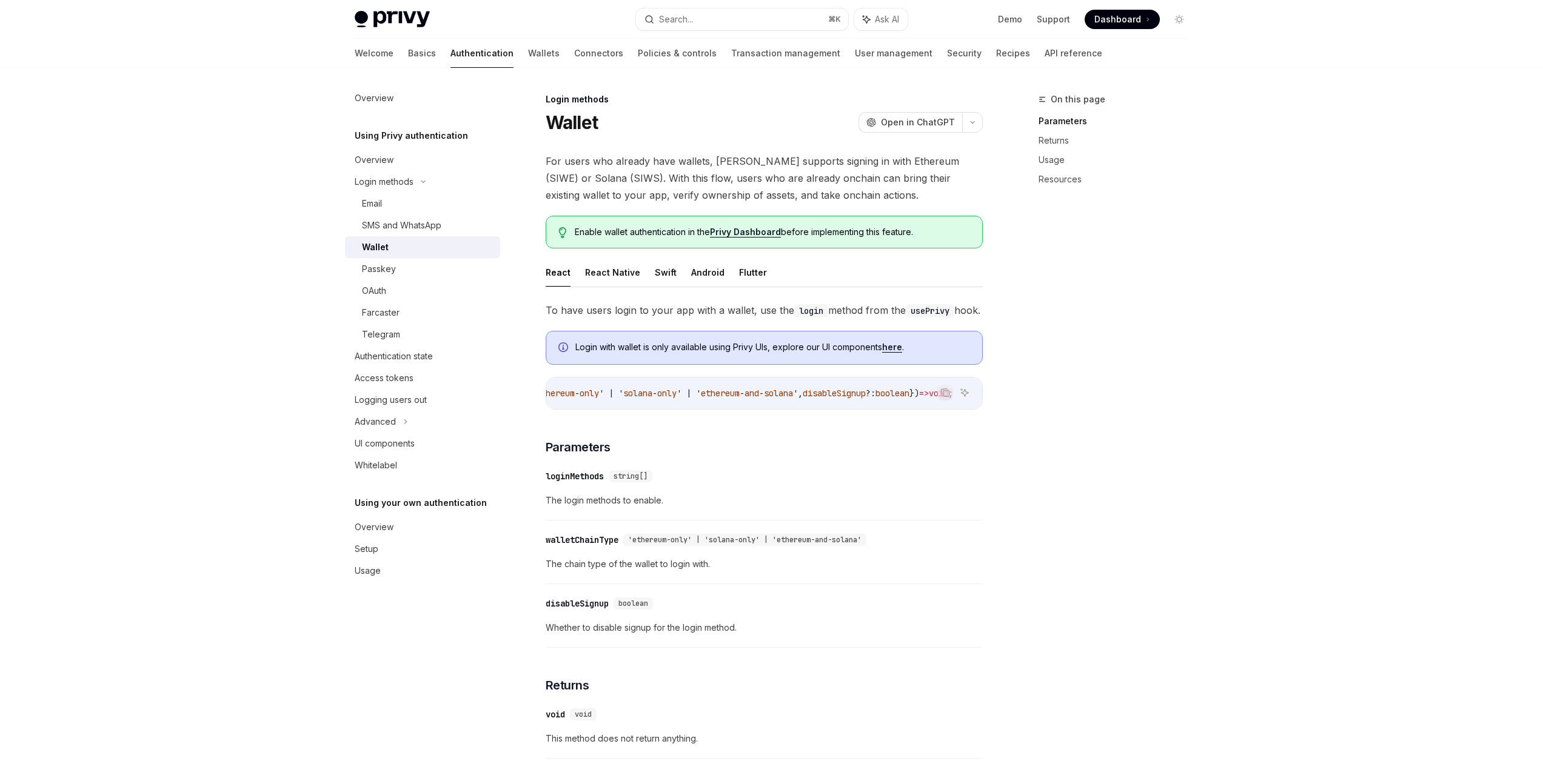
scroll to position [0, 351]
click at [897, 353] on link "here" at bounding box center [892, 347] width 20 height 11
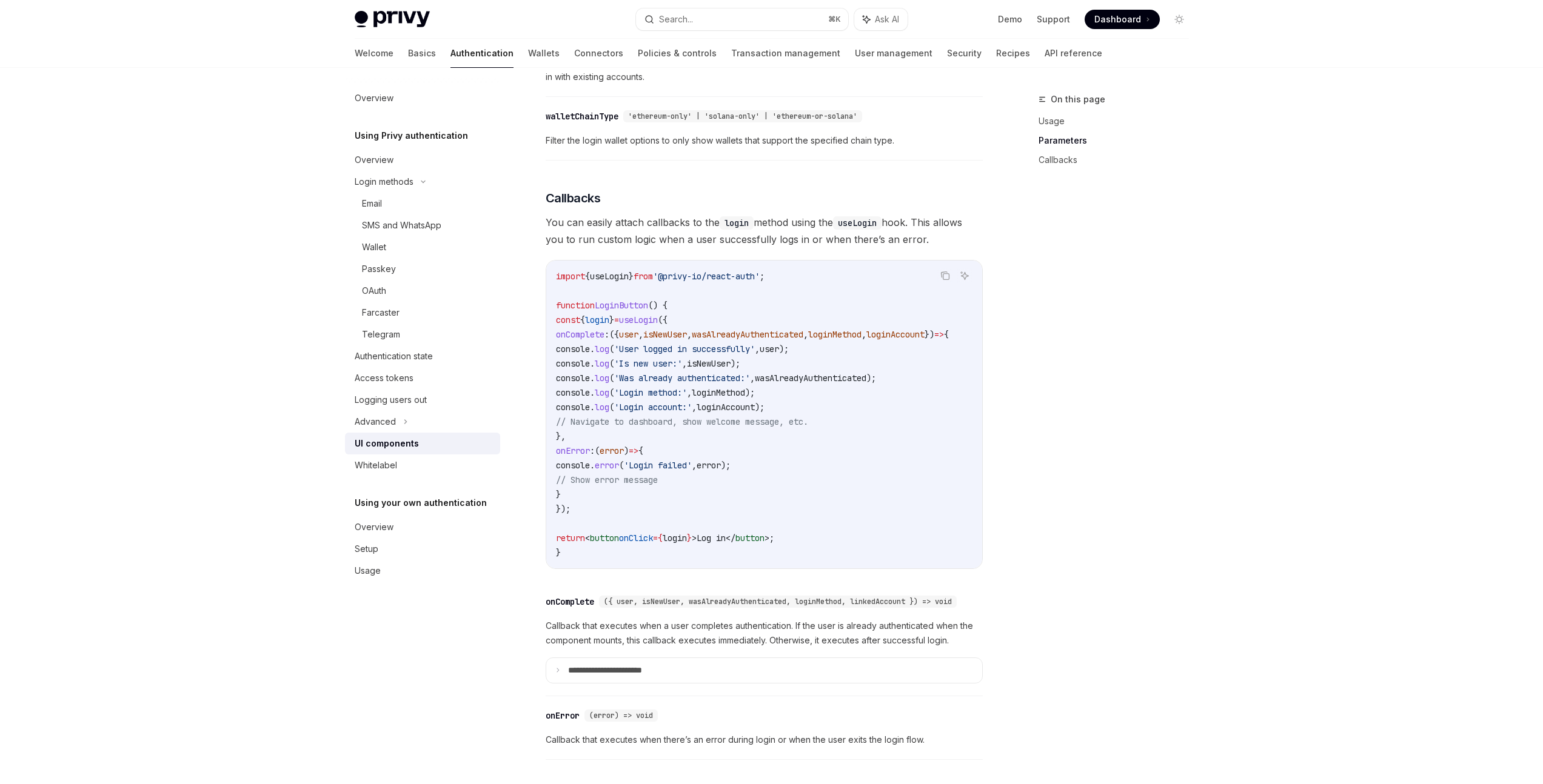
scroll to position [1337, 0]
click at [411, 375] on div "Access tokens" at bounding box center [384, 378] width 59 height 14
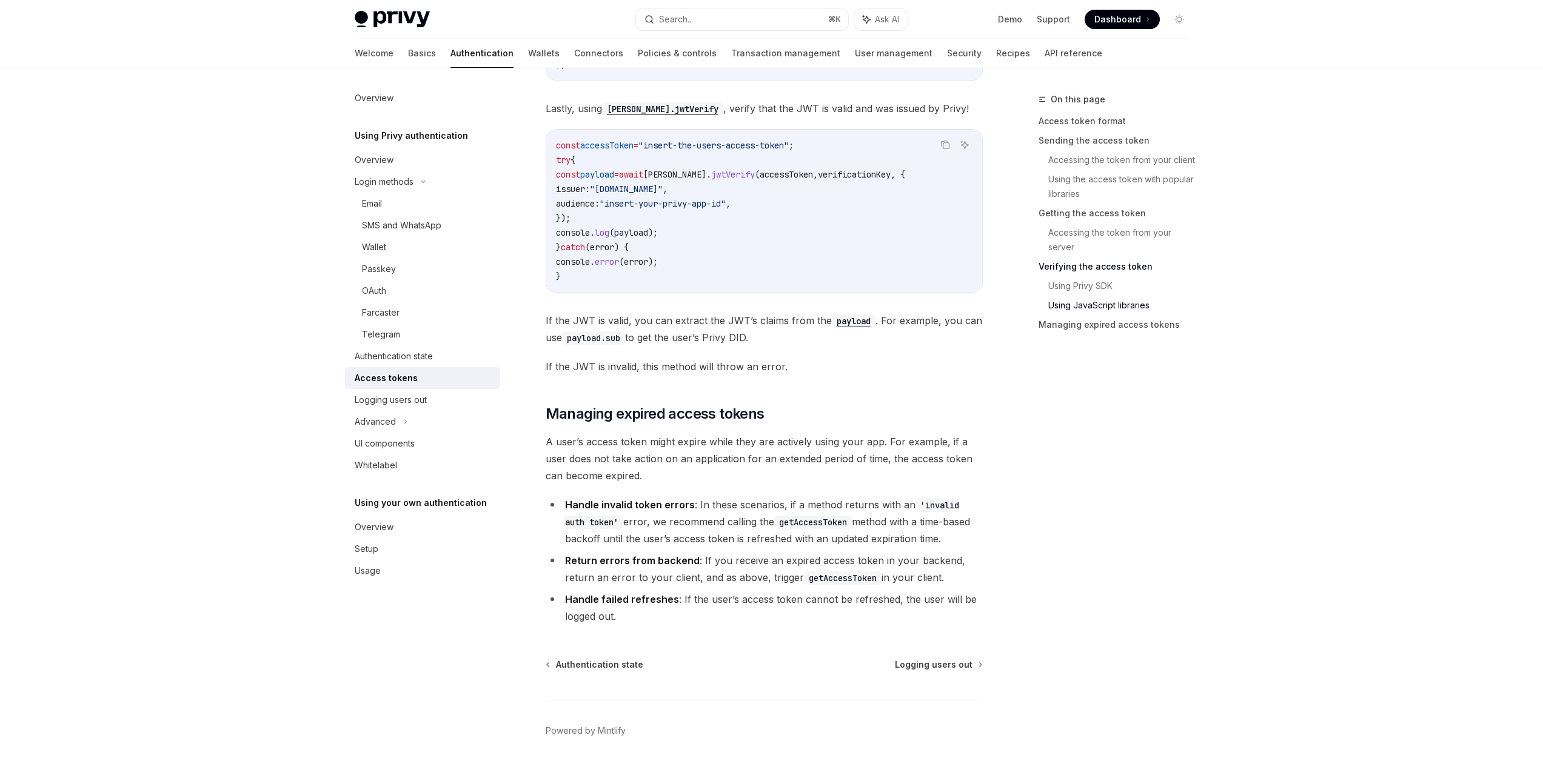
scroll to position [2908, 0]
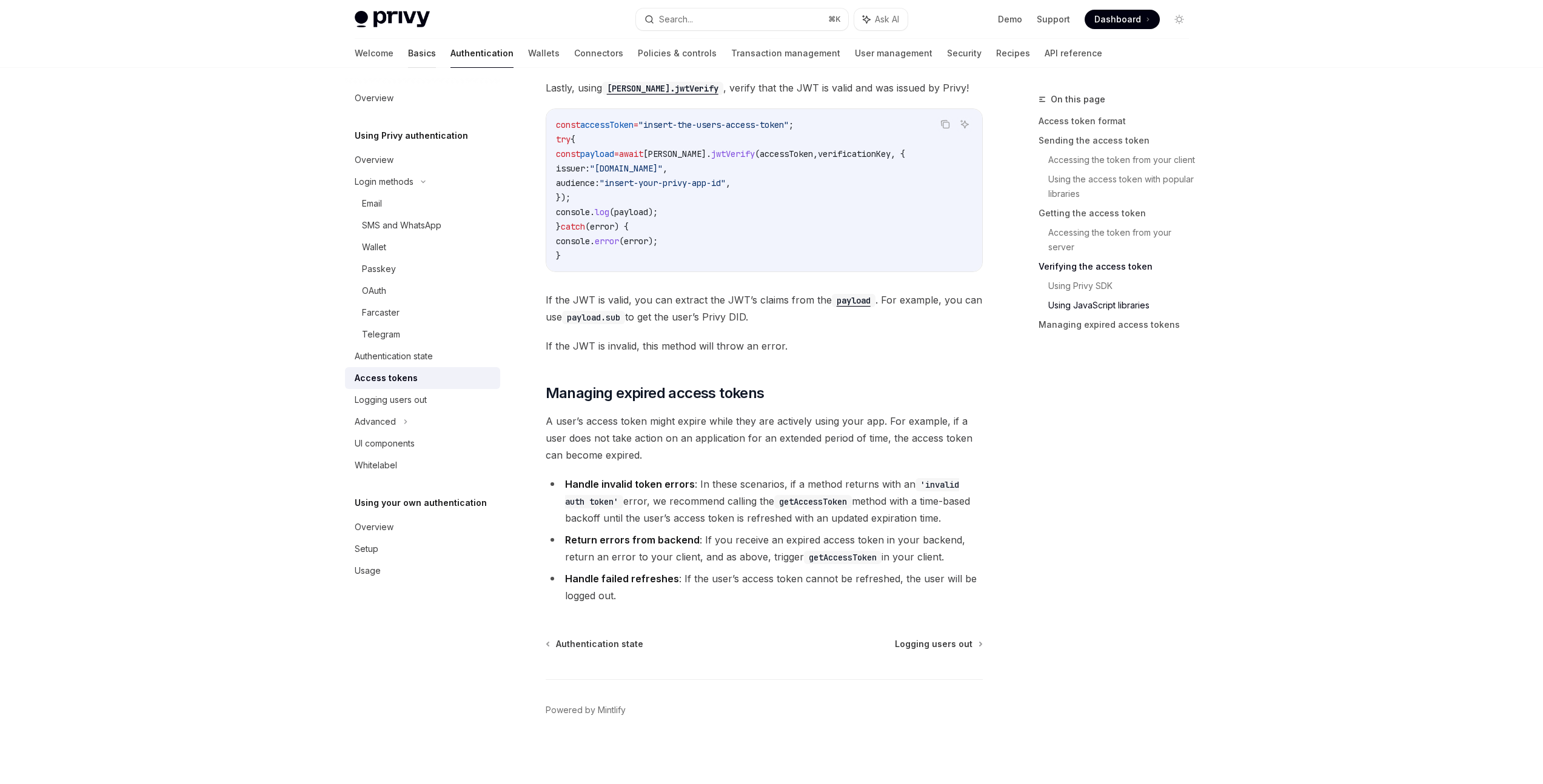
click at [408, 55] on link "Basics" at bounding box center [421, 53] width 28 height 29
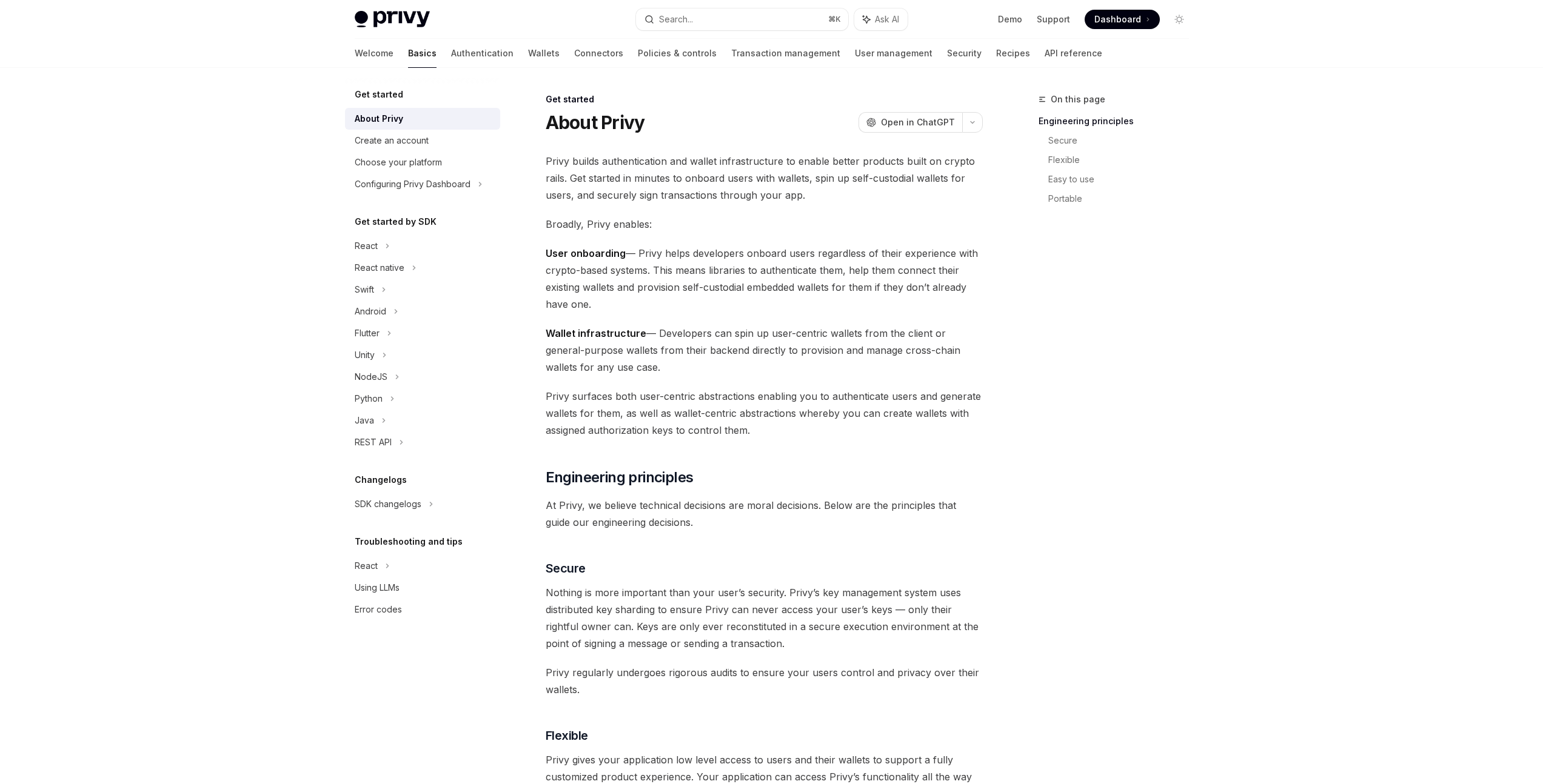
type textarea "*"
